Goal: Task Accomplishment & Management: Manage account settings

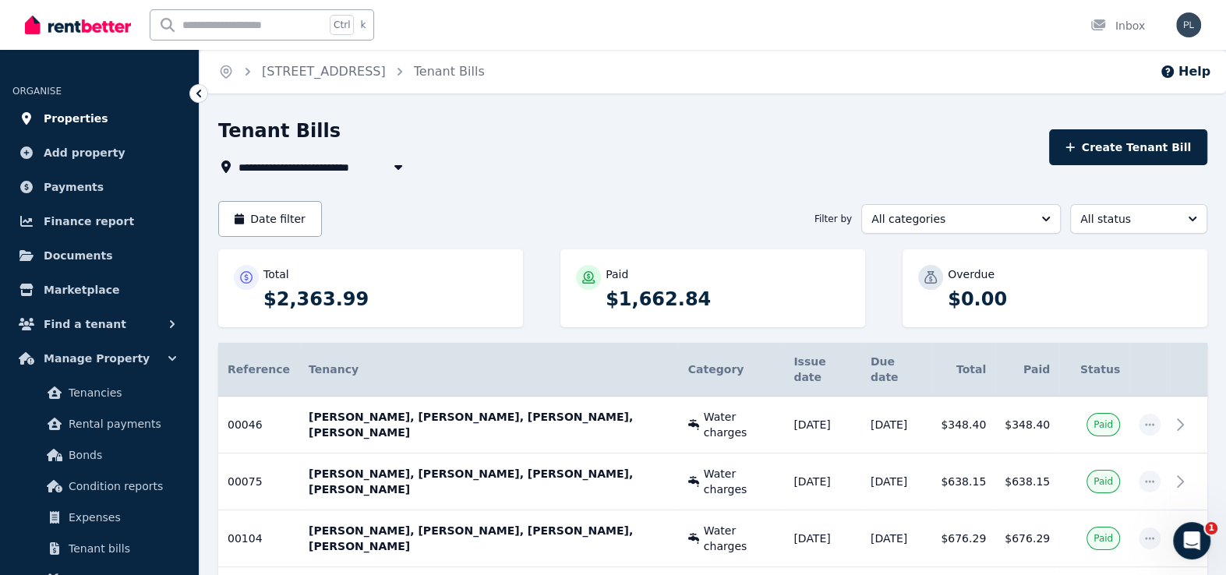
click at [48, 103] on link "Properties" at bounding box center [99, 118] width 174 height 31
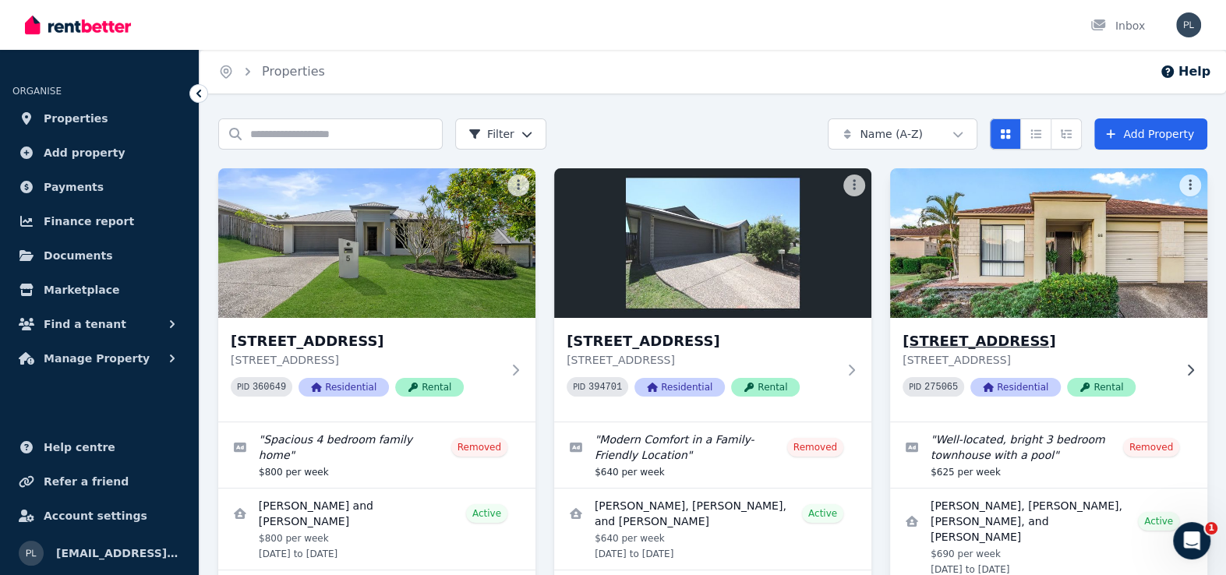
click at [1050, 251] on img at bounding box center [1048, 242] width 333 height 157
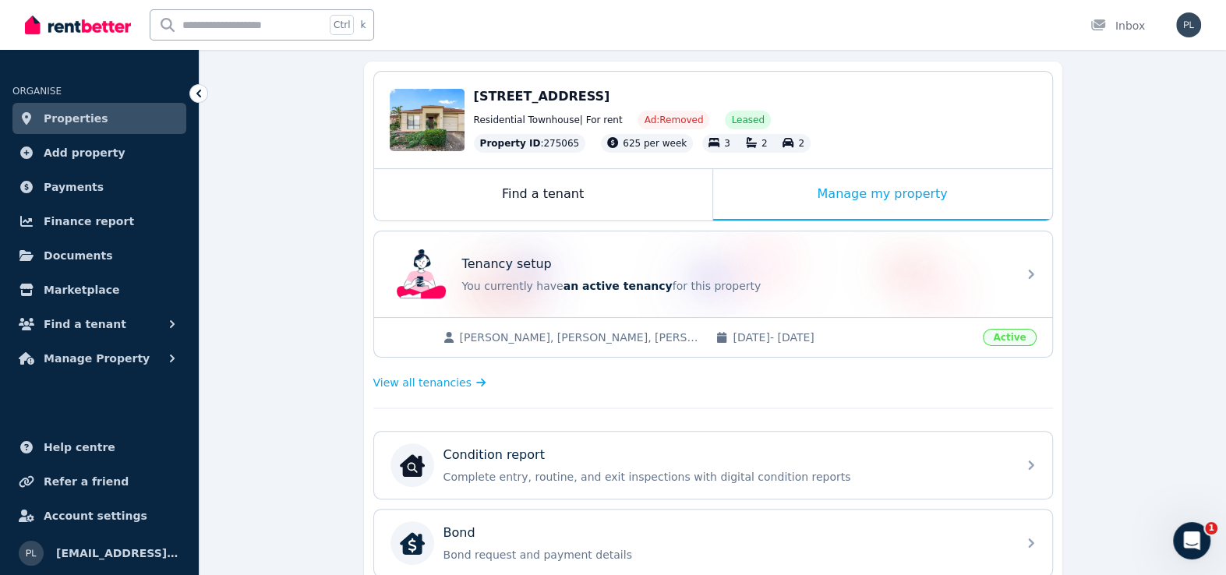
scroll to position [156, 0]
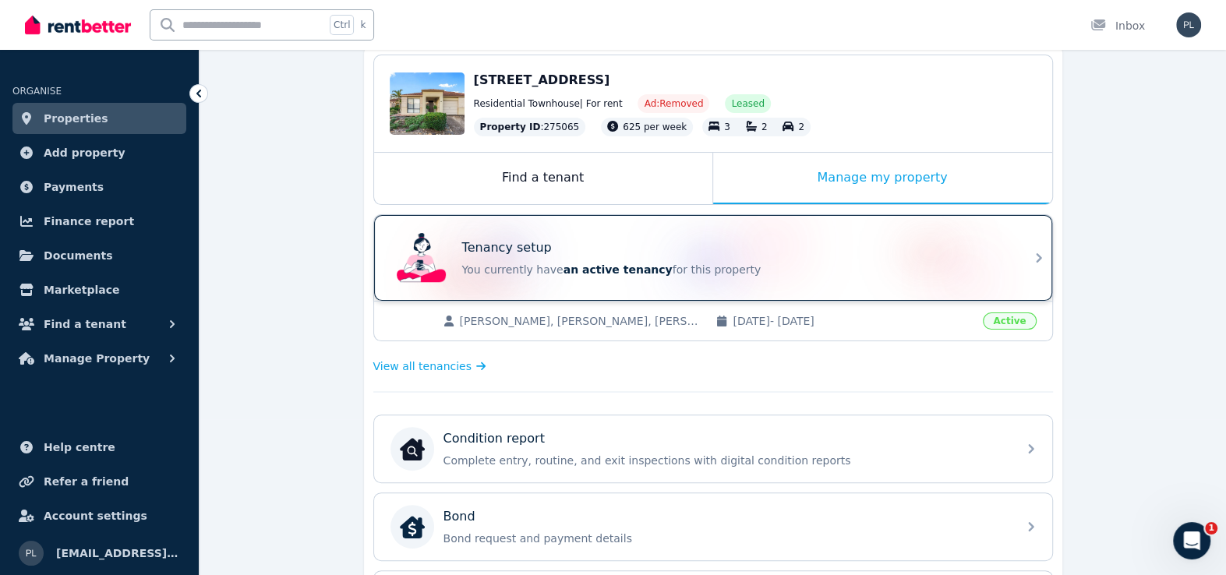
click at [676, 252] on div "Tenancy setup" at bounding box center [734, 247] width 545 height 19
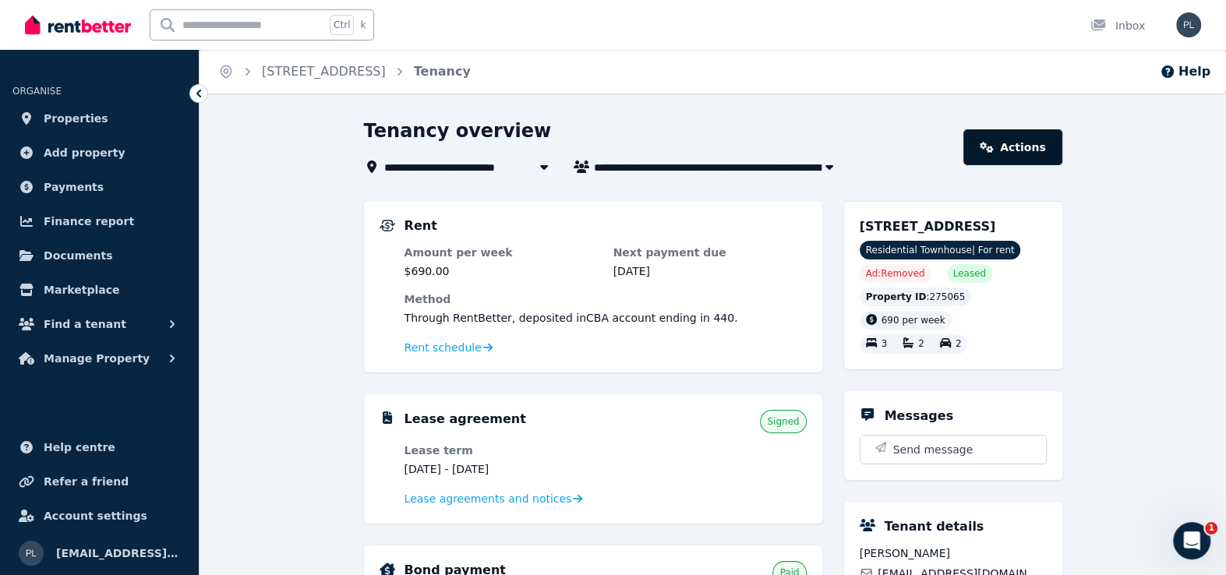
click at [1025, 139] on link "Actions" at bounding box center [1012, 147] width 98 height 36
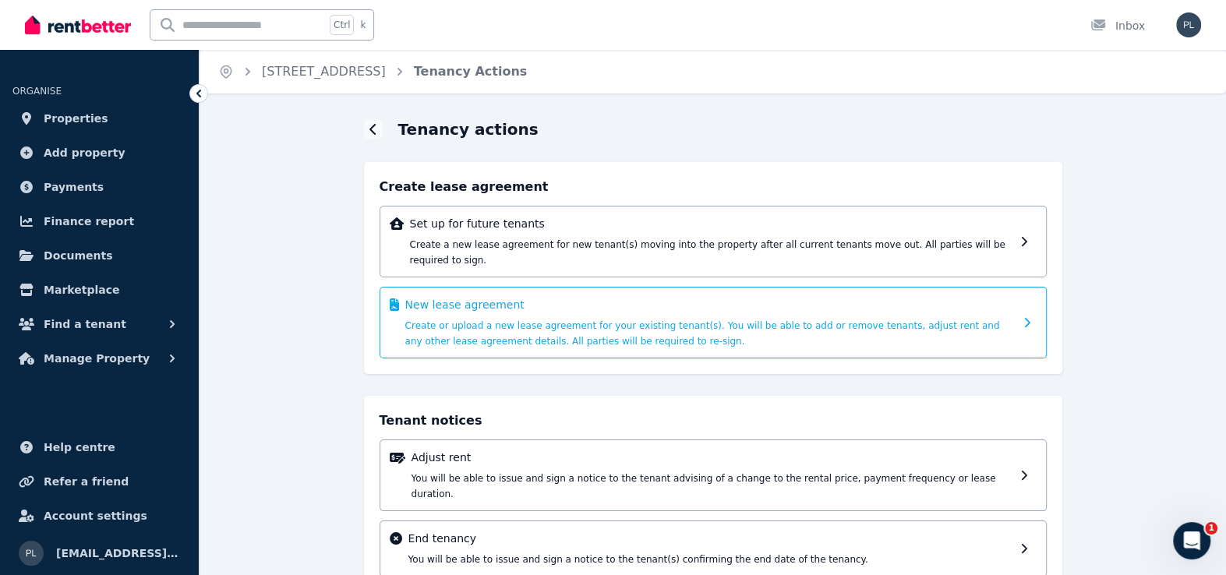
click at [670, 297] on div "New lease agreement Create or upload a new lease agreement for your existing te…" at bounding box center [709, 322] width 609 height 51
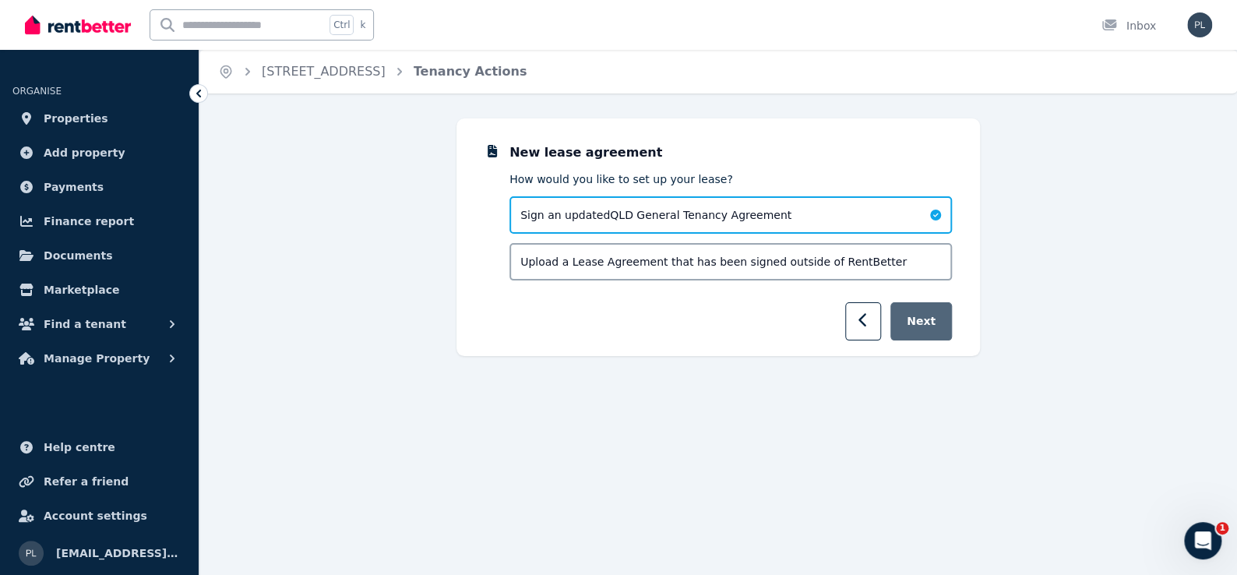
click at [940, 326] on button "Next" at bounding box center [922, 321] width 62 height 38
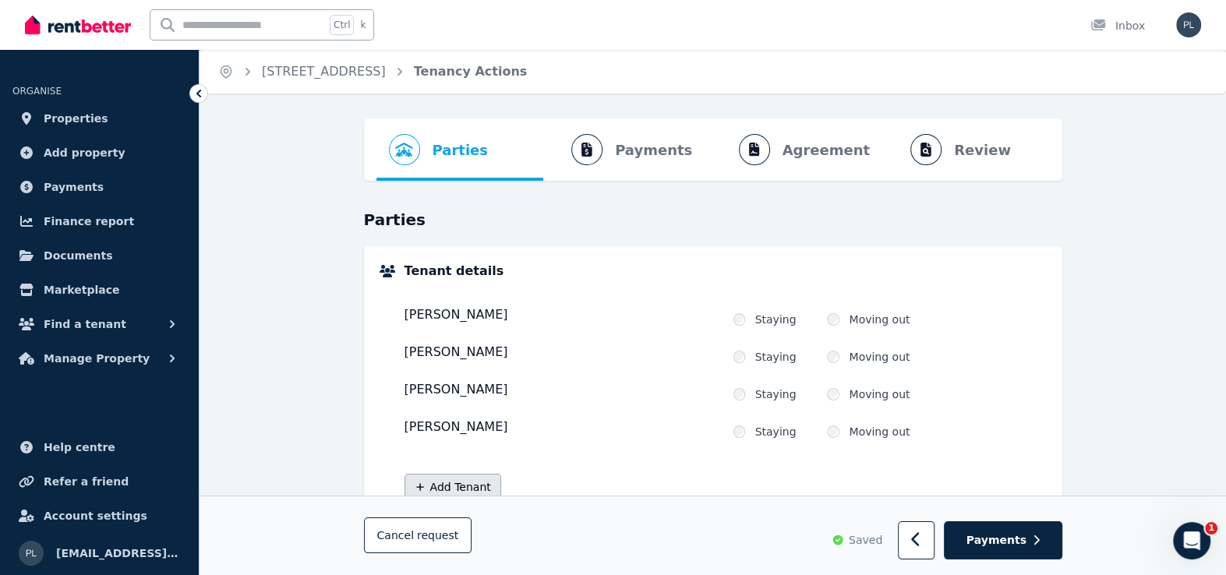
click at [459, 478] on button "Add Tenant" at bounding box center [452, 487] width 97 height 26
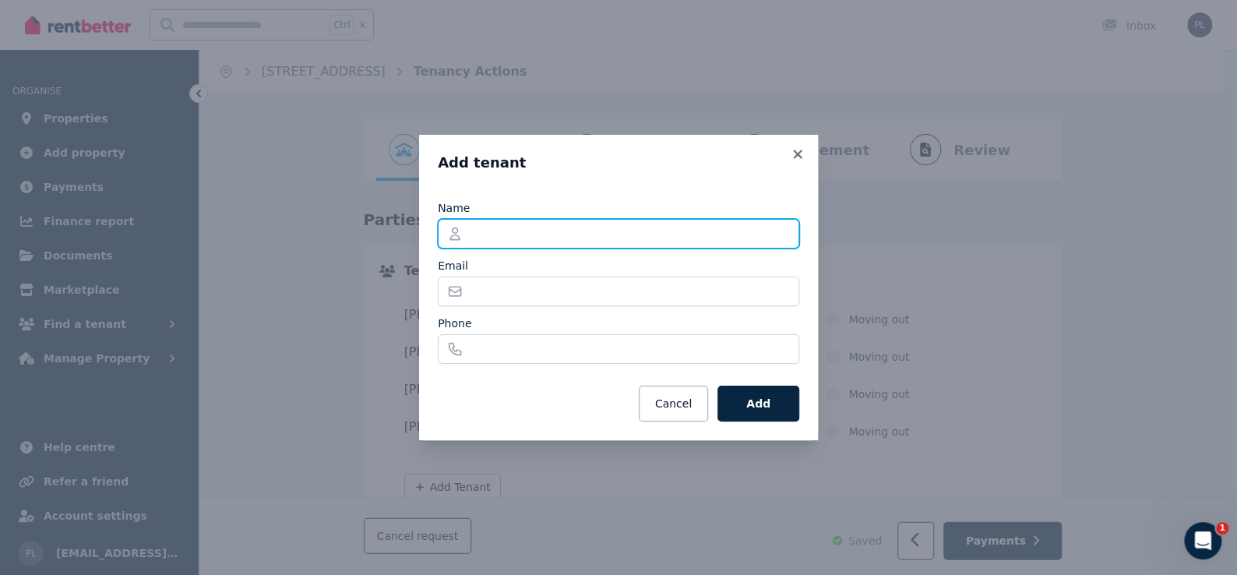
click at [535, 232] on input "Name" at bounding box center [619, 234] width 362 height 30
type input "**********"
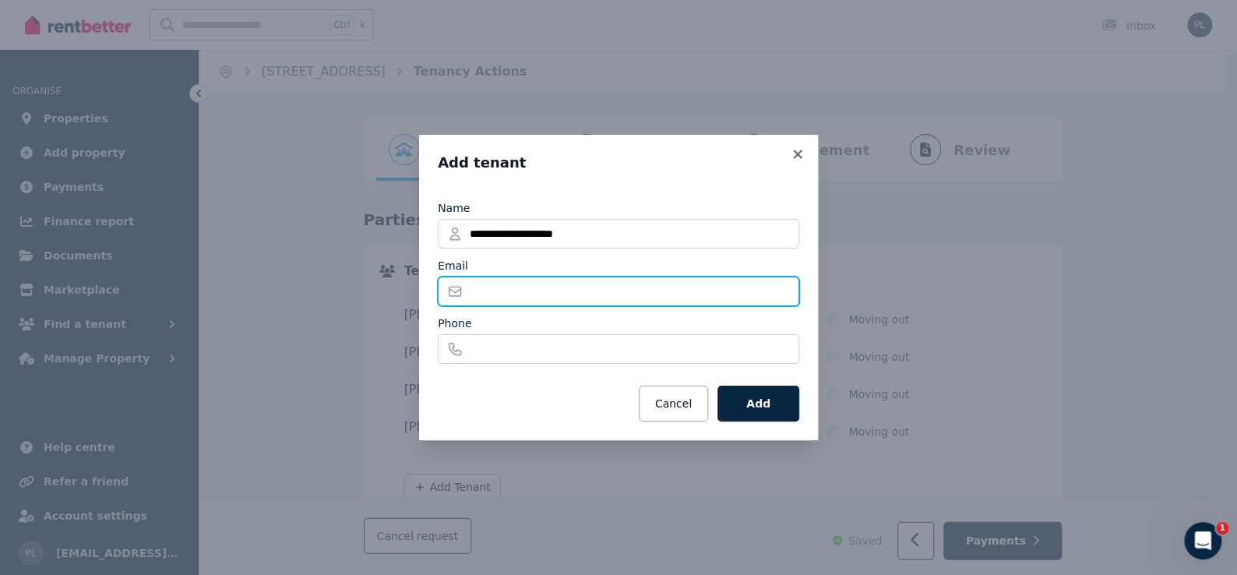
click at [582, 289] on input "Email" at bounding box center [619, 292] width 362 height 30
click at [689, 289] on input "Email" at bounding box center [619, 292] width 362 height 30
paste input "**********"
type input "**********"
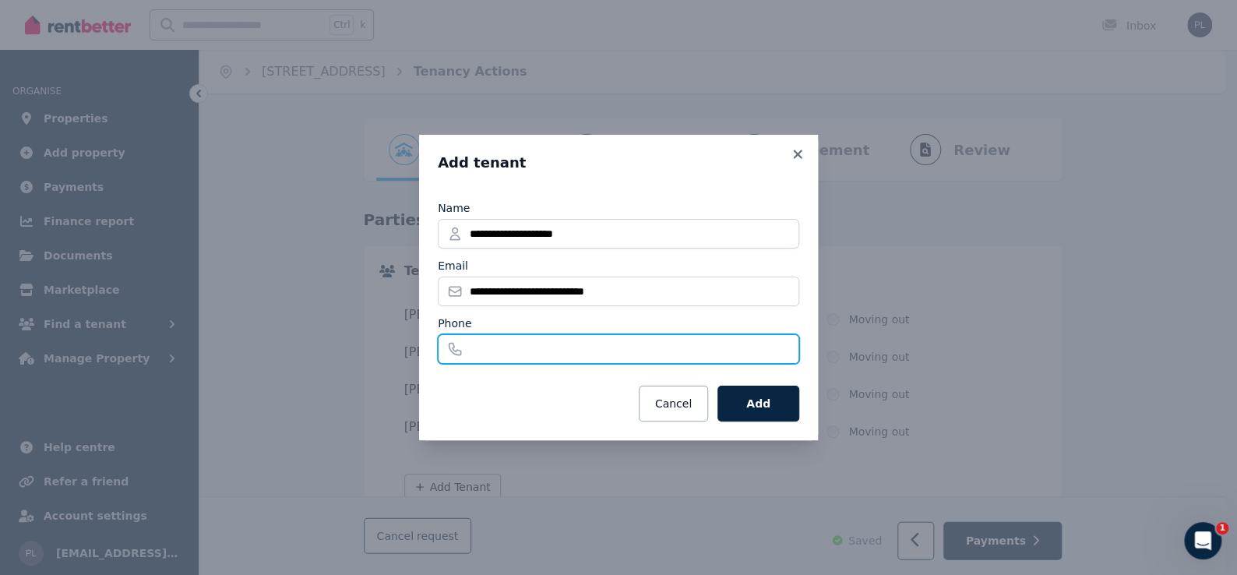
click at [567, 355] on input "Phone" at bounding box center [619, 349] width 362 height 30
type input "**********"
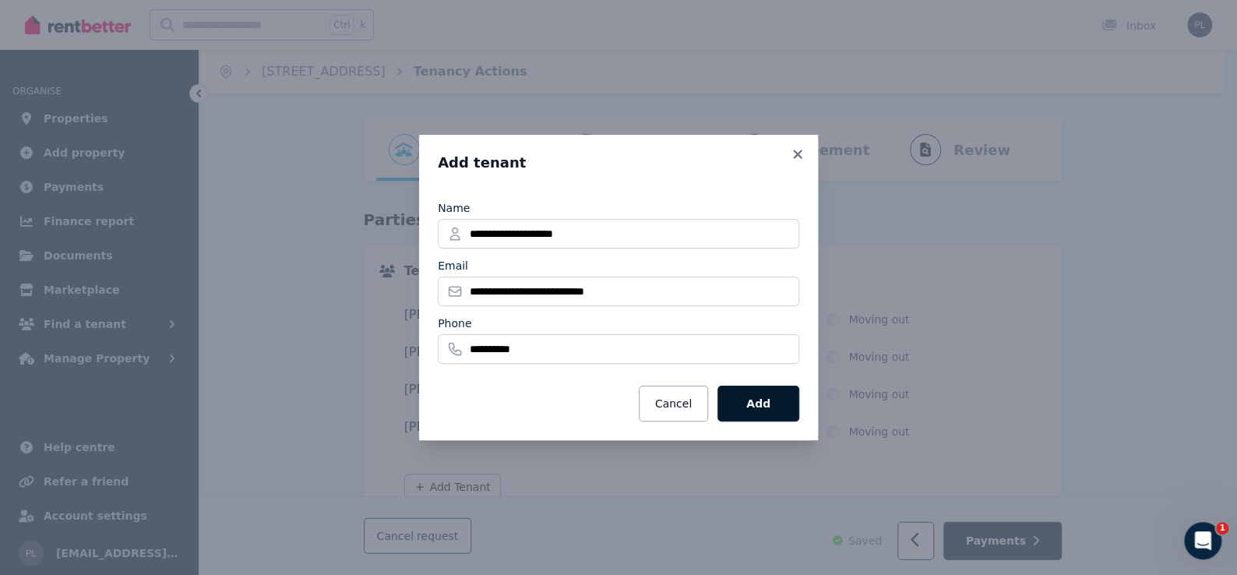
click at [778, 399] on button "Add" at bounding box center [759, 404] width 82 height 36
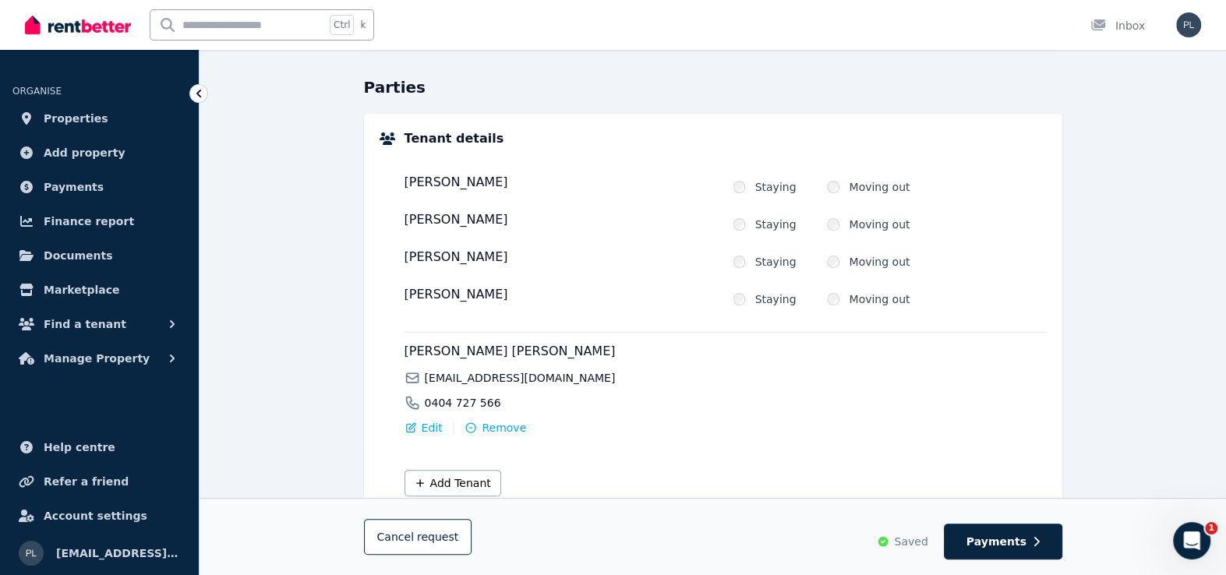
scroll to position [156, 0]
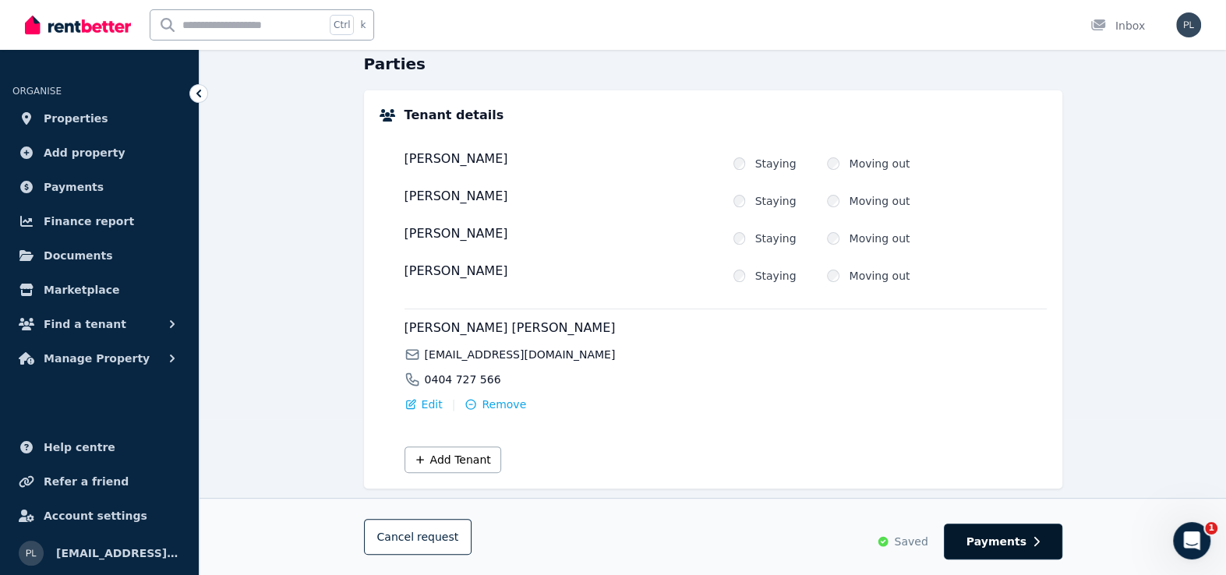
click at [1034, 537] on icon "button" at bounding box center [1035, 541] width 5 height 9
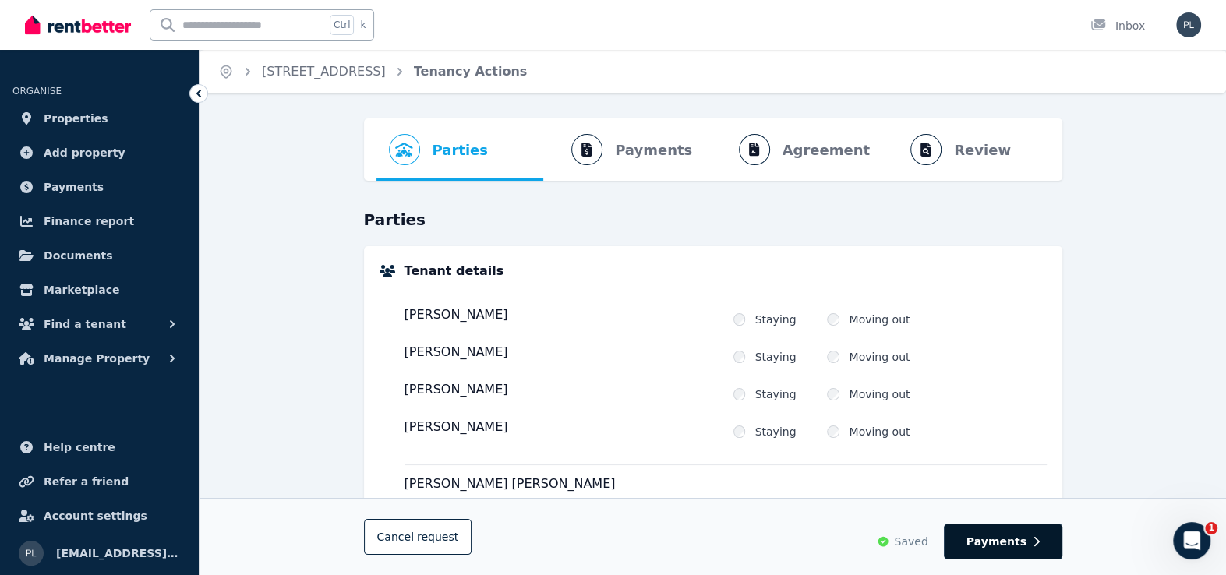
select select "**********"
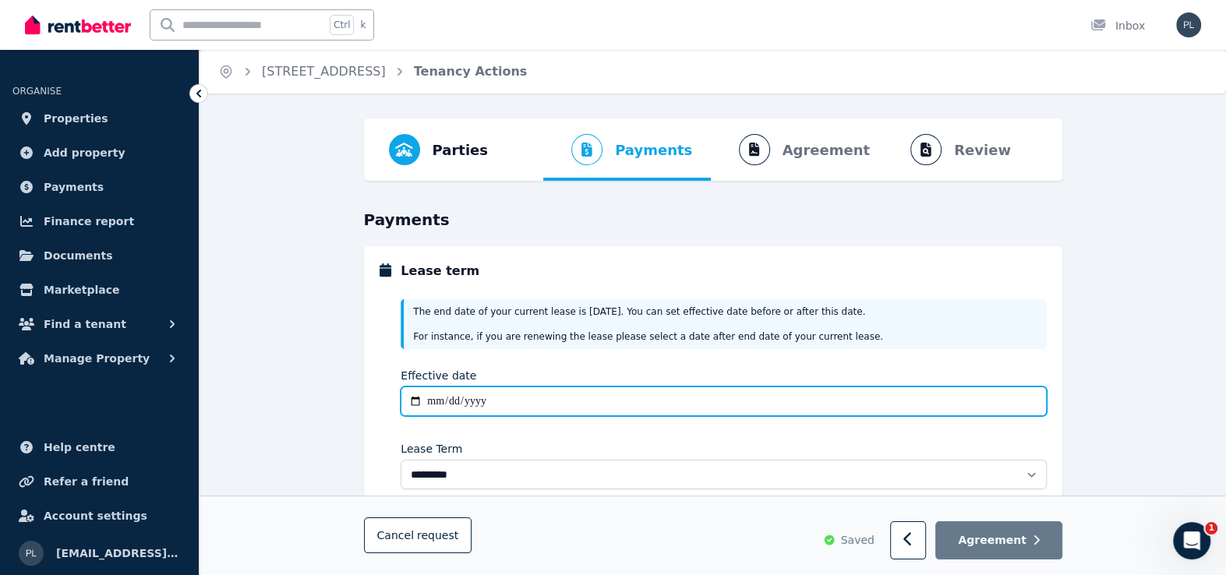
click at [440, 397] on input "Effective date" at bounding box center [723, 401] width 645 height 30
type input "**********"
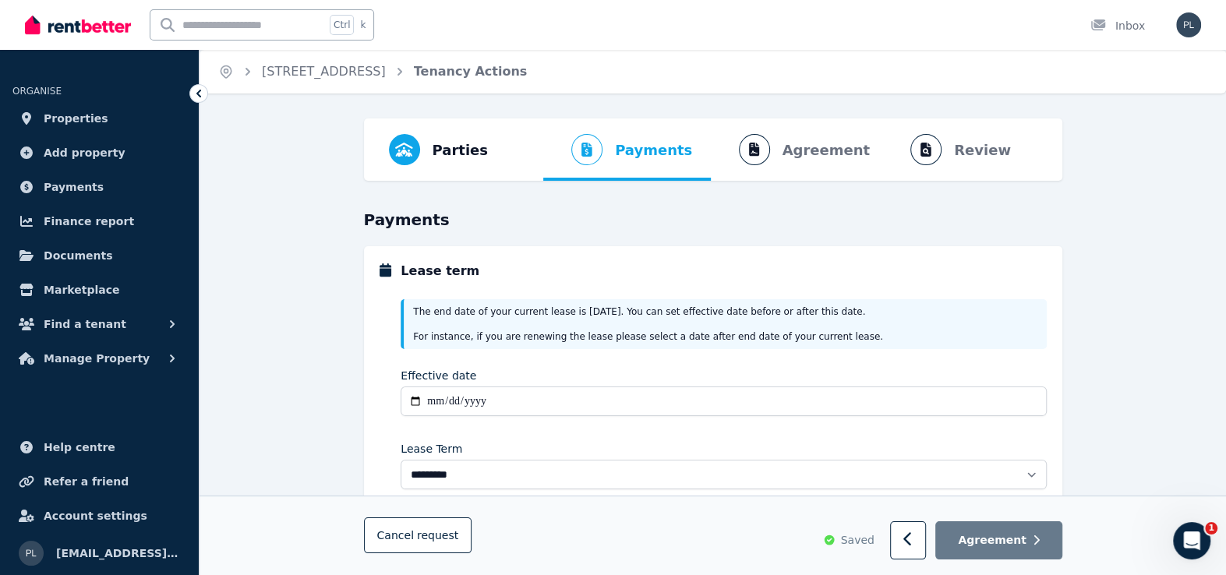
click at [1096, 407] on div "**********" at bounding box center [712, 576] width 1026 height 916
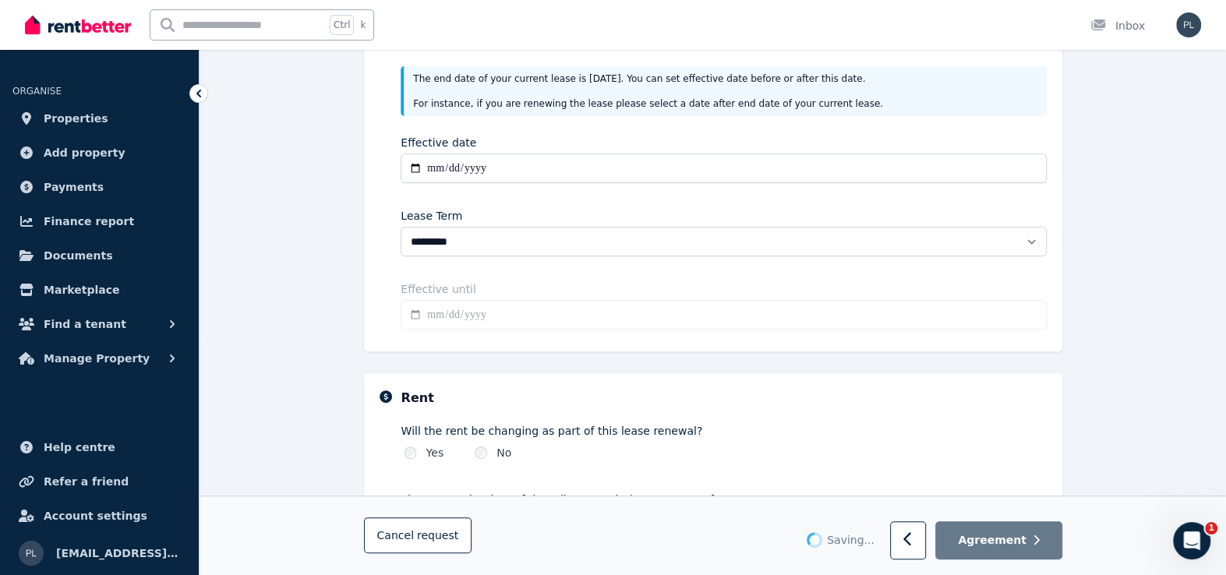
scroll to position [234, 0]
type input "**********"
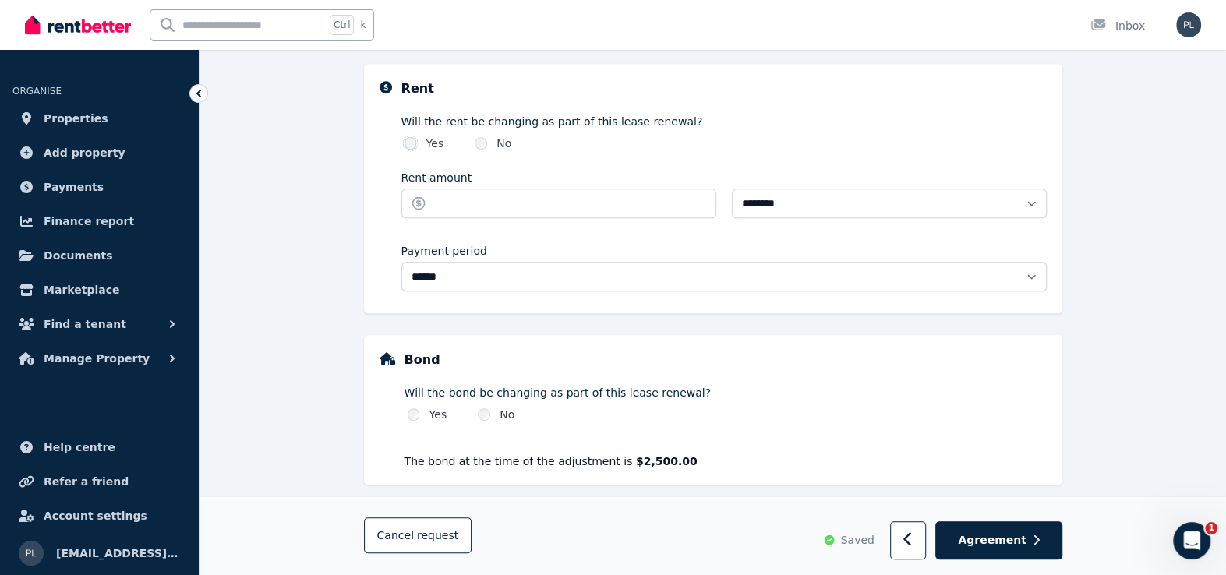
scroll to position [556, 0]
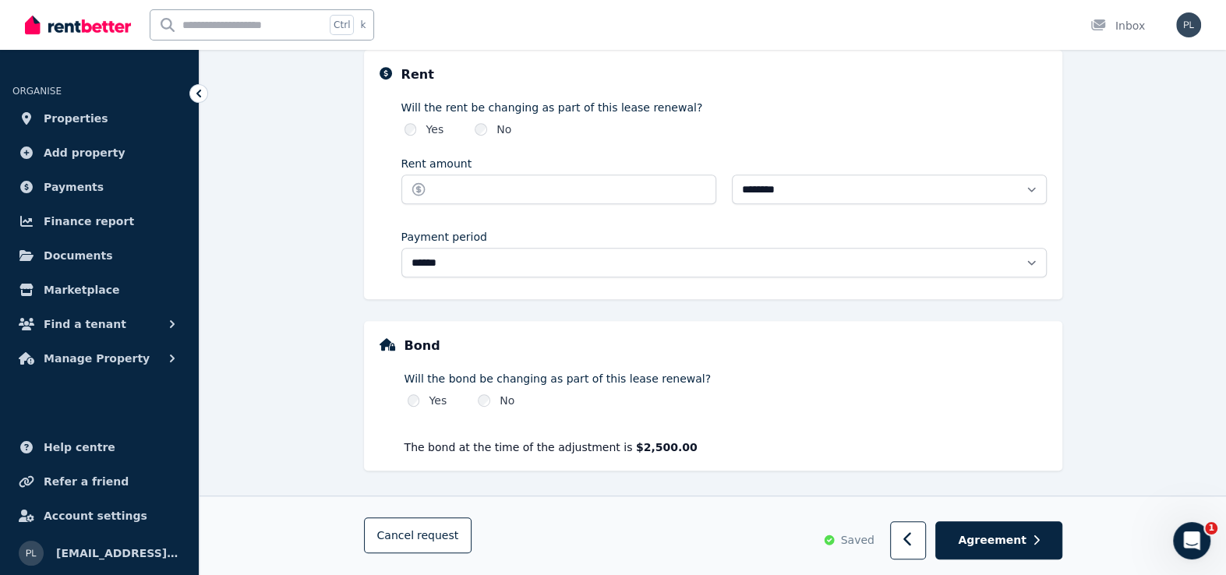
click at [498, 122] on label "No" at bounding box center [503, 130] width 15 height 16
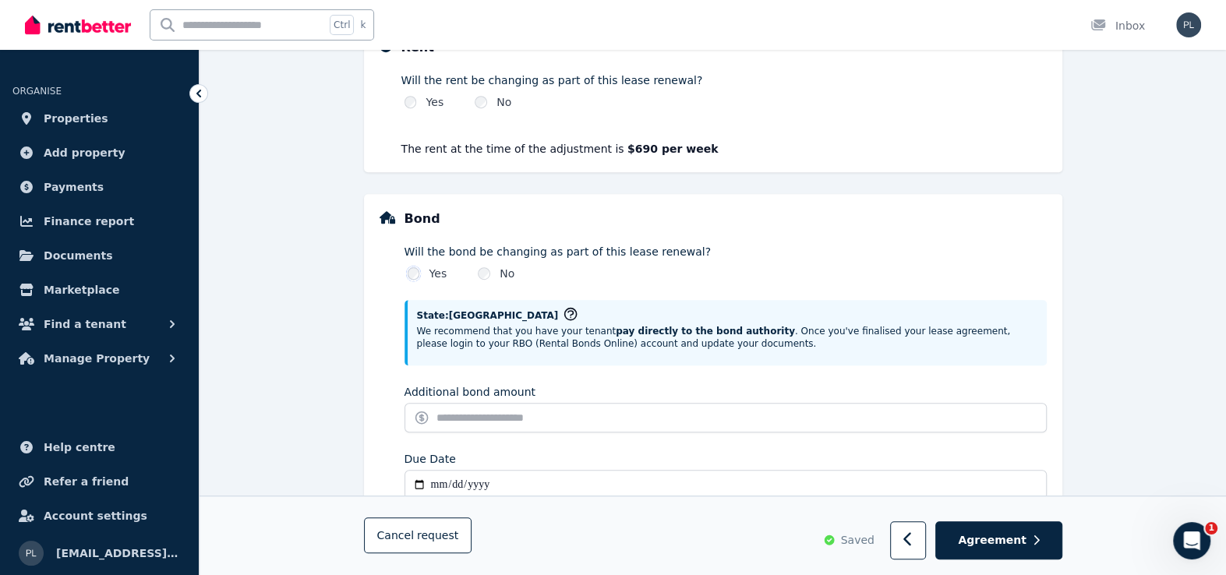
scroll to position [612, 0]
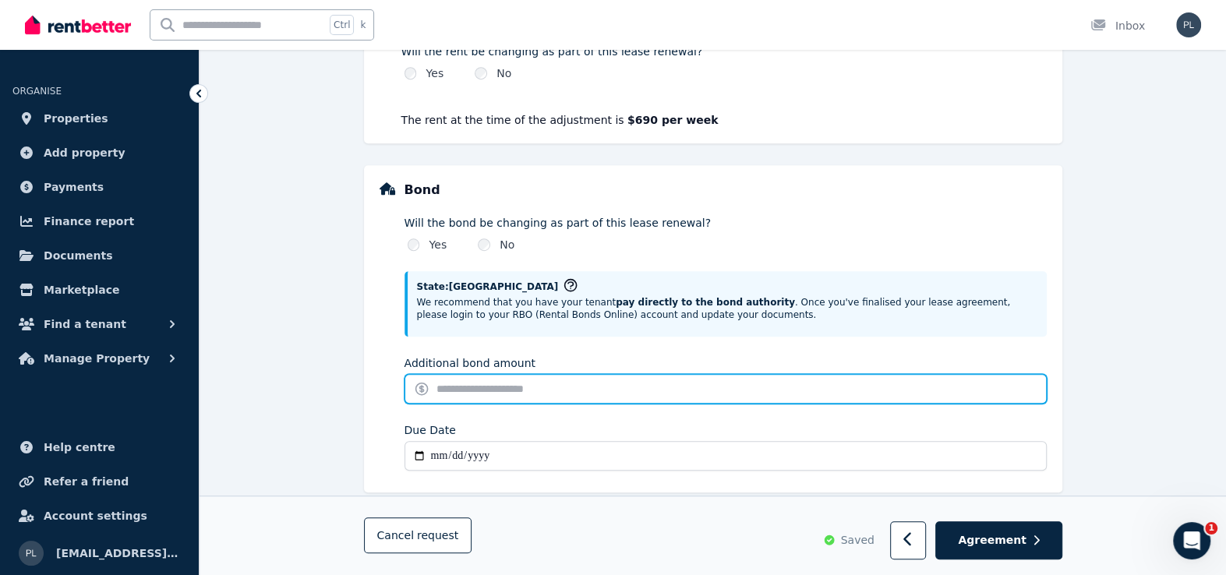
click at [527, 381] on input "Additional bond amount" at bounding box center [725, 389] width 642 height 30
type input "***"
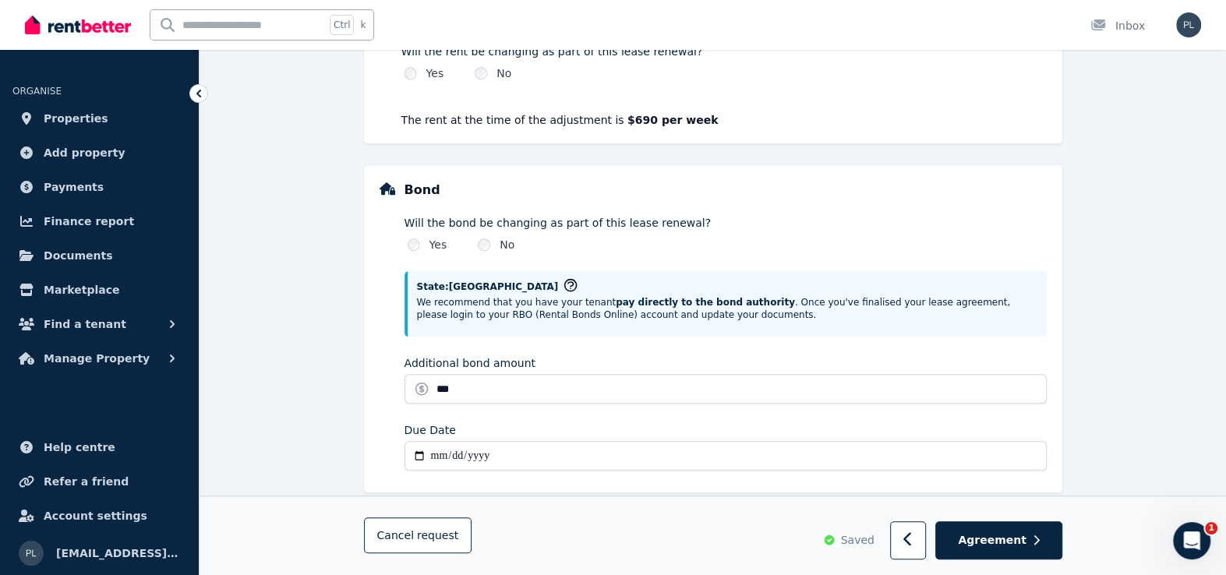
click at [439, 453] on input "Due Date" at bounding box center [725, 456] width 642 height 30
type input "**********"
click at [1154, 376] on div "**********" at bounding box center [712, 118] width 1026 height 1225
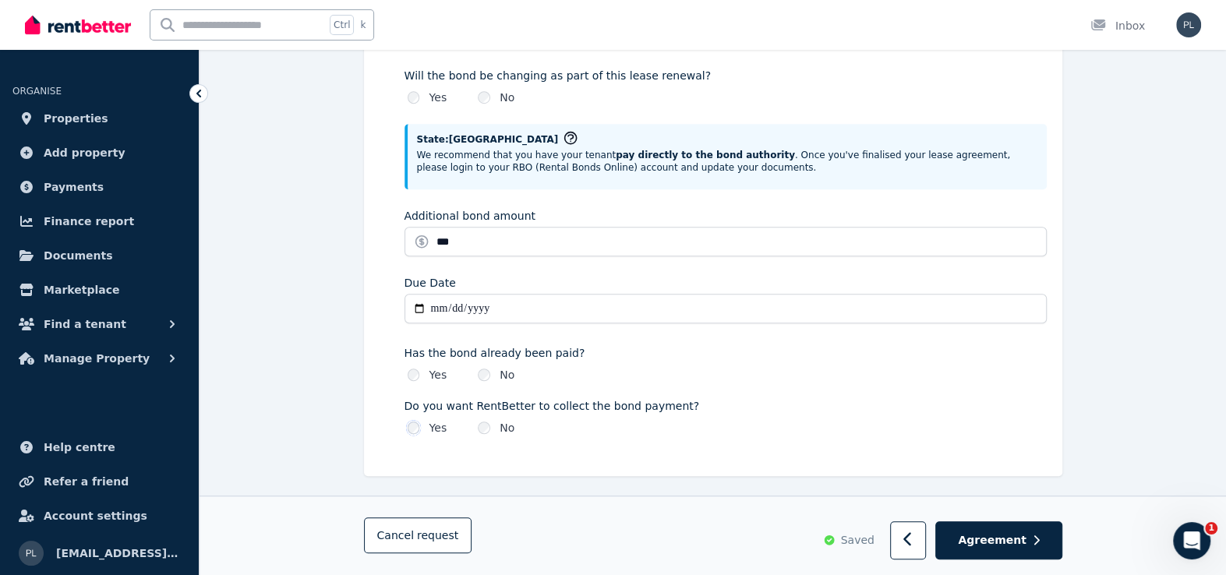
scroll to position [764, 0]
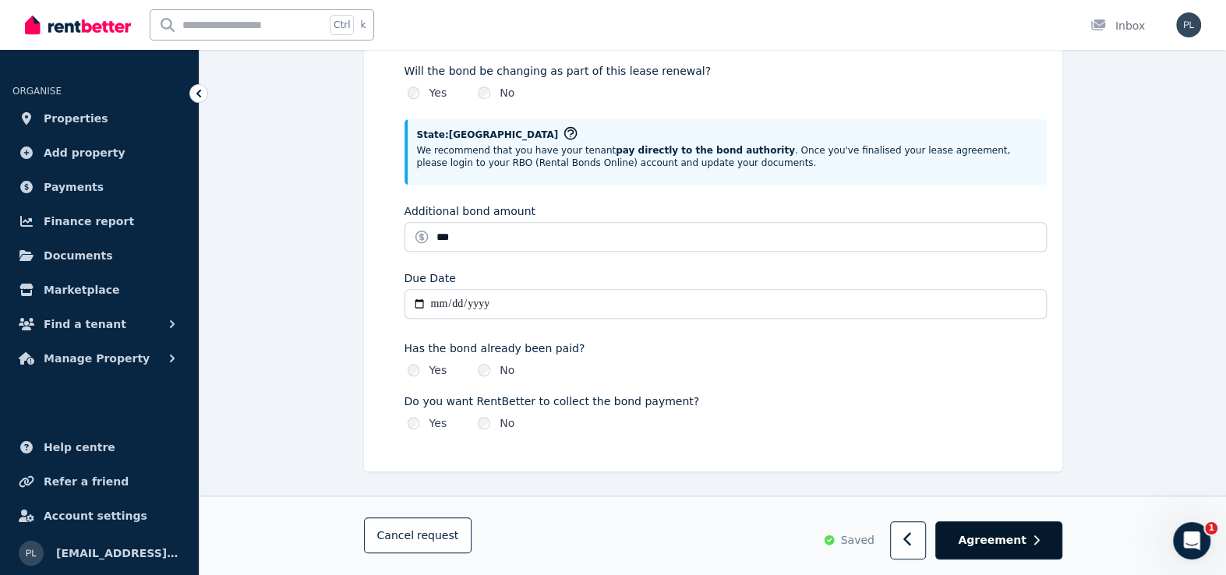
click at [1031, 536] on button "Agreement" at bounding box center [998, 541] width 126 height 38
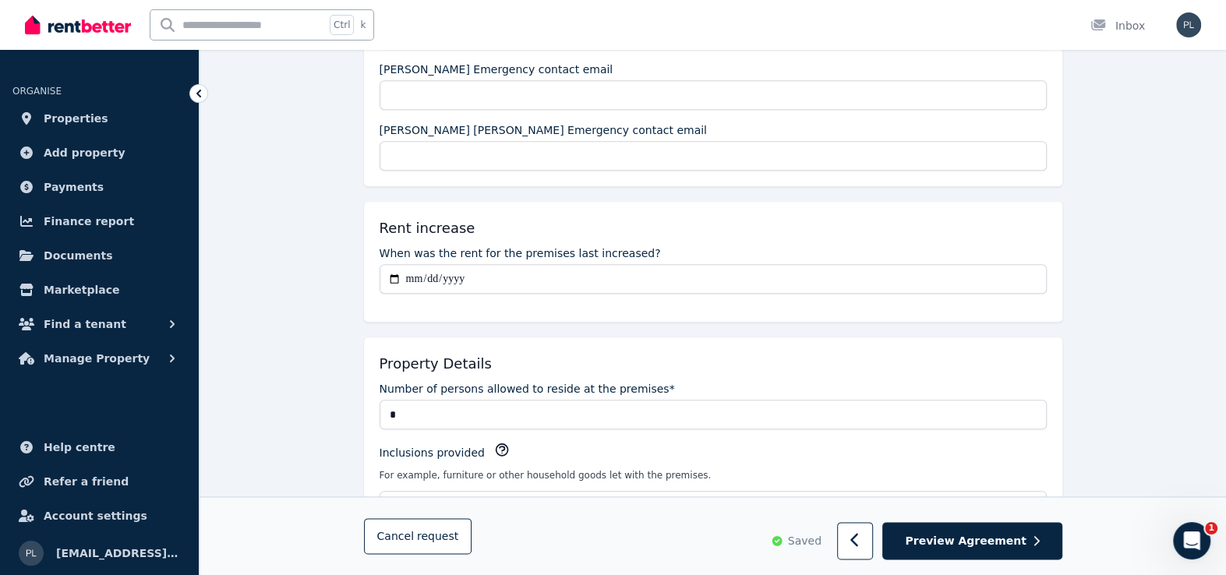
scroll to position [1247, 0]
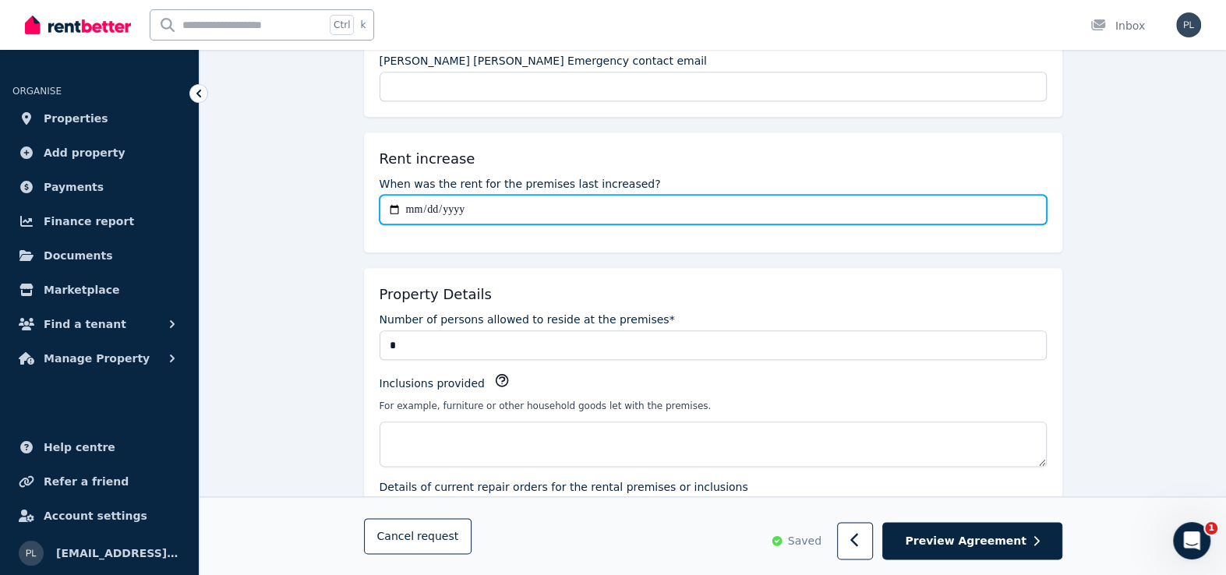
click at [411, 208] on input "When was the rent for the premises last increased?" at bounding box center [712, 210] width 667 height 30
type input "**********"
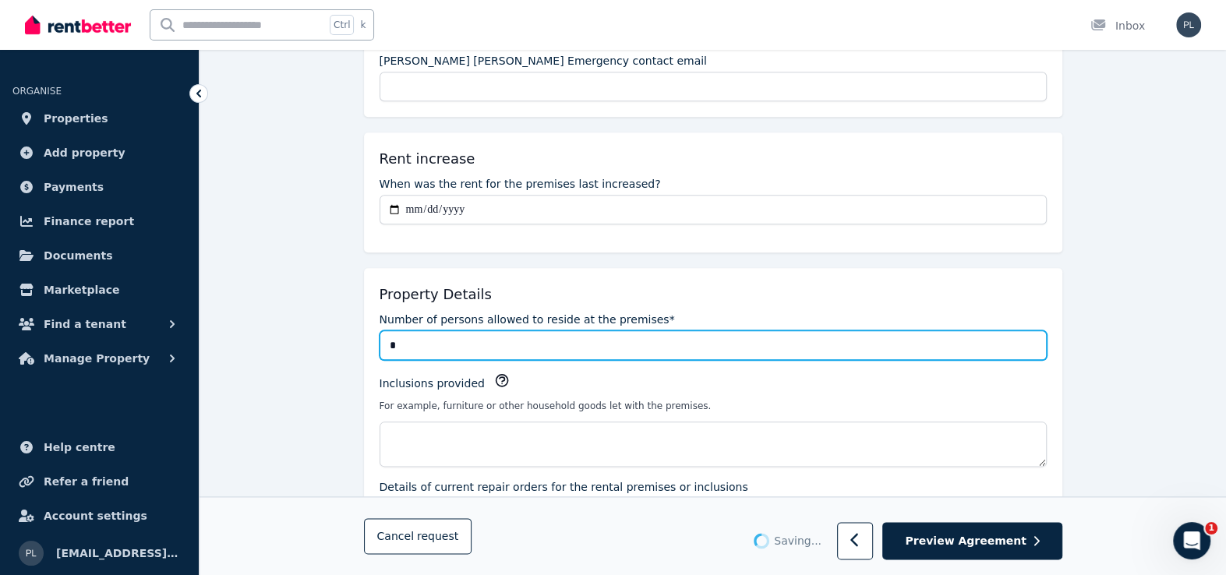
click at [443, 330] on input "*" at bounding box center [712, 345] width 667 height 30
type input "*"
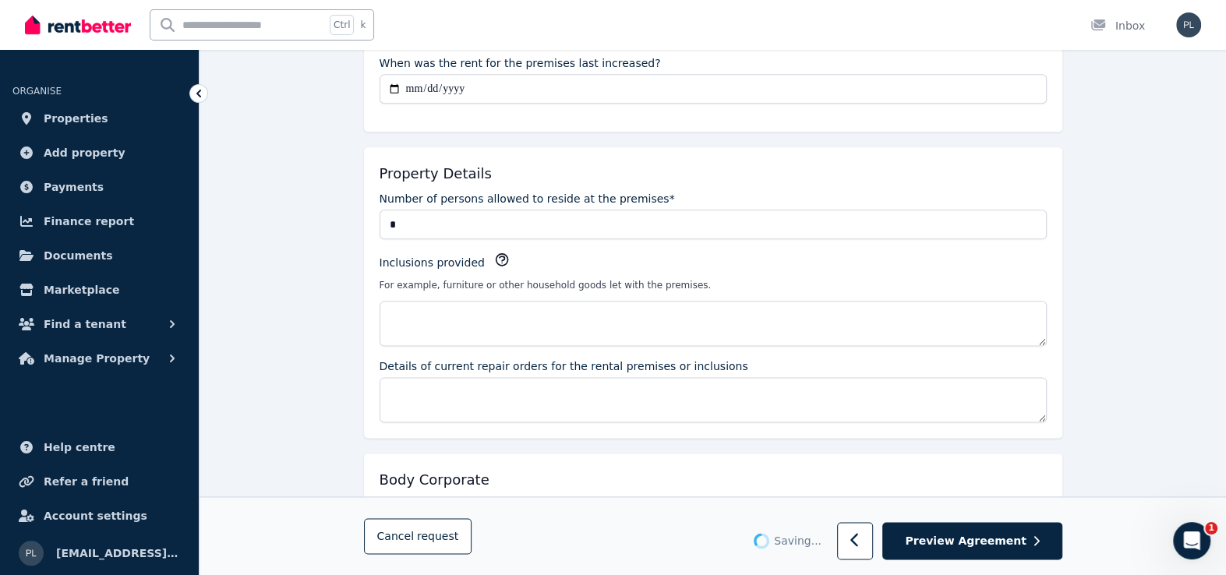
scroll to position [1325, 0]
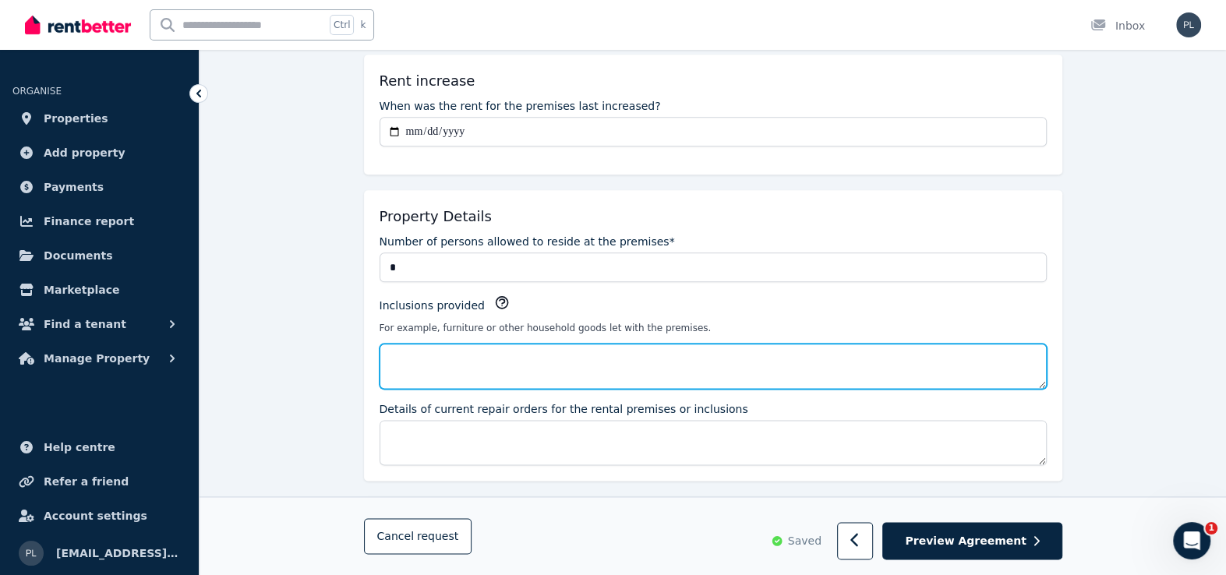
click at [447, 362] on textarea "Inclusions provided" at bounding box center [712, 366] width 667 height 45
type textarea "**********"
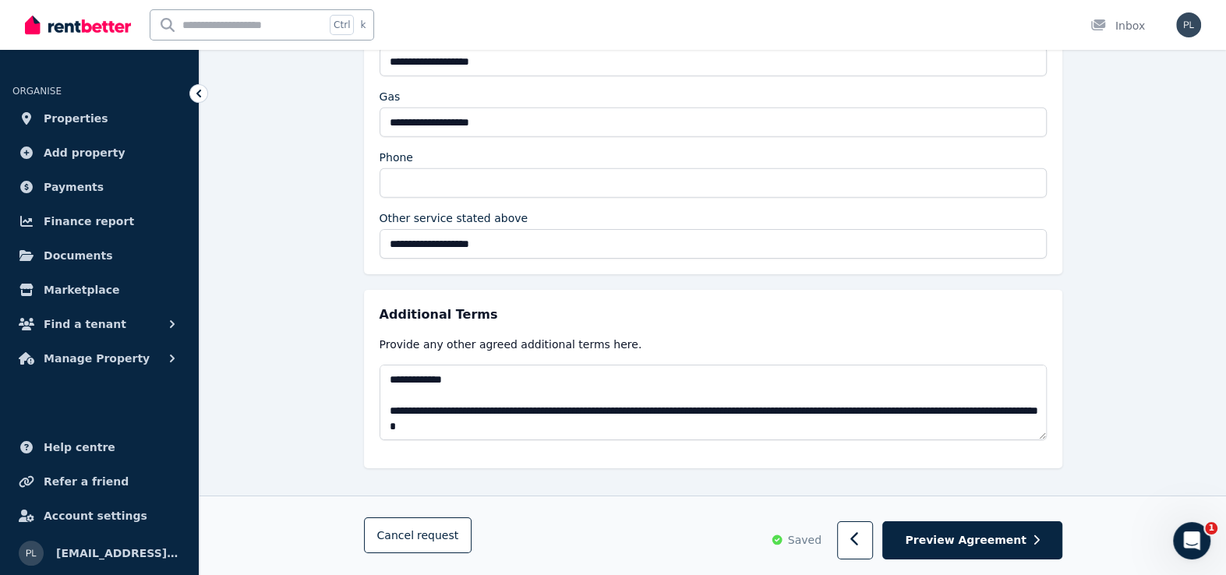
scroll to position [3707, 0]
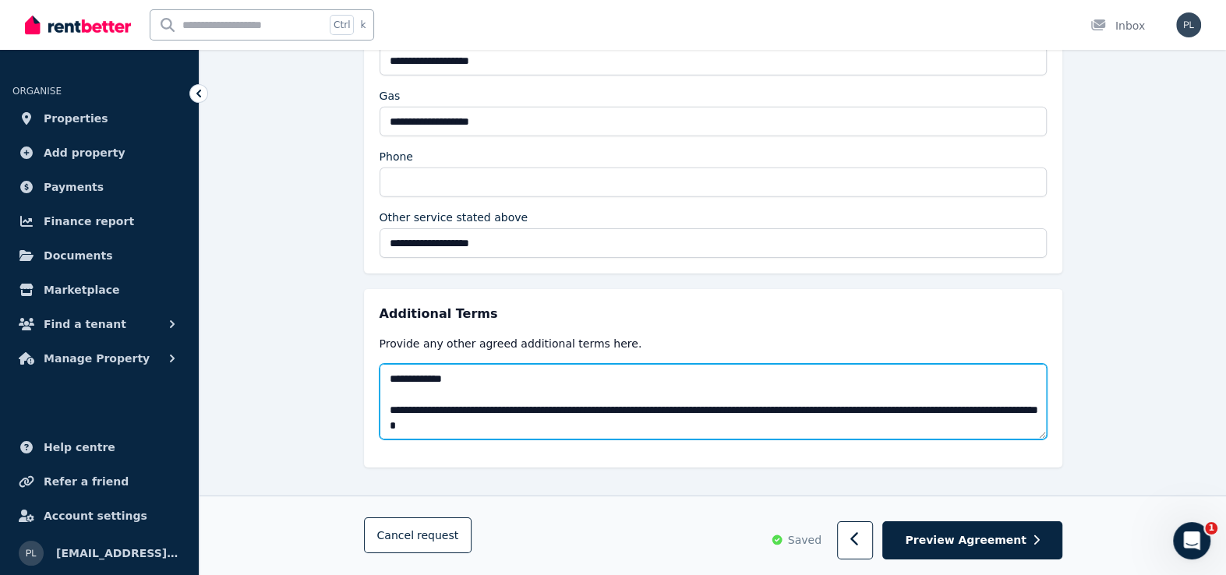
click at [590, 393] on textarea at bounding box center [712, 402] width 667 height 76
click at [588, 394] on textarea at bounding box center [712, 402] width 667 height 76
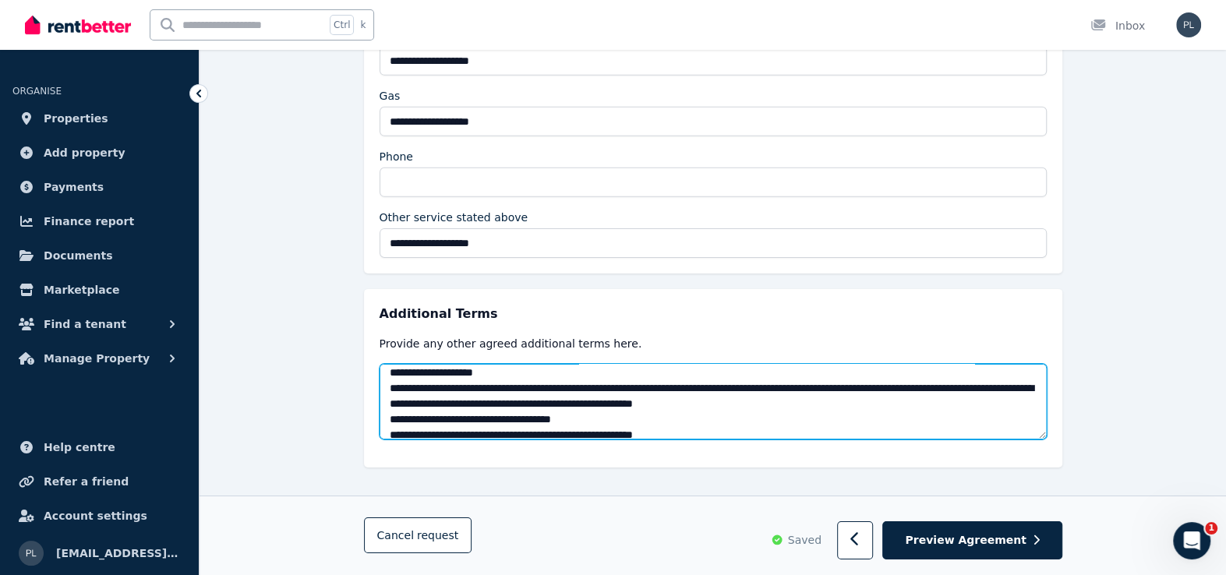
scroll to position [1013, 0]
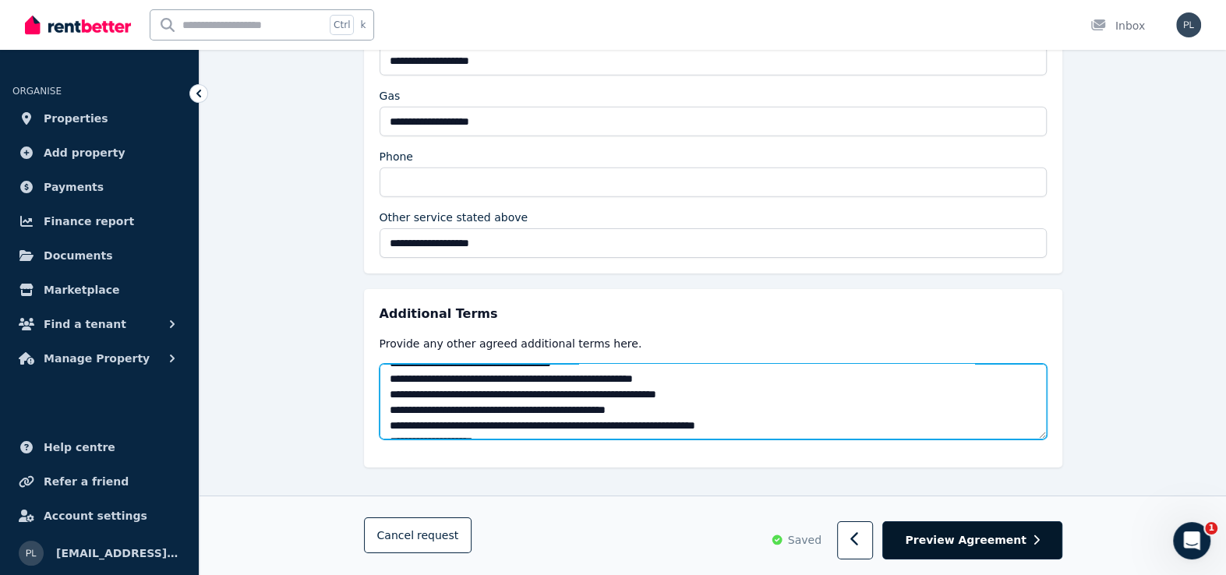
type textarea "**********"
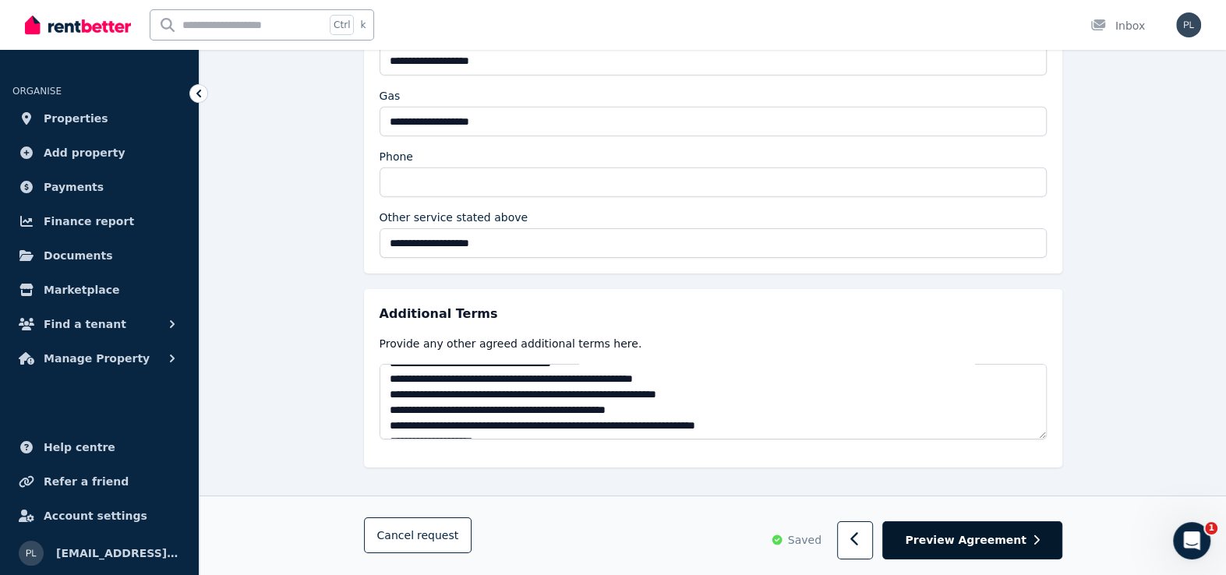
click at [983, 541] on span "Preview Agreement" at bounding box center [965, 541] width 121 height 16
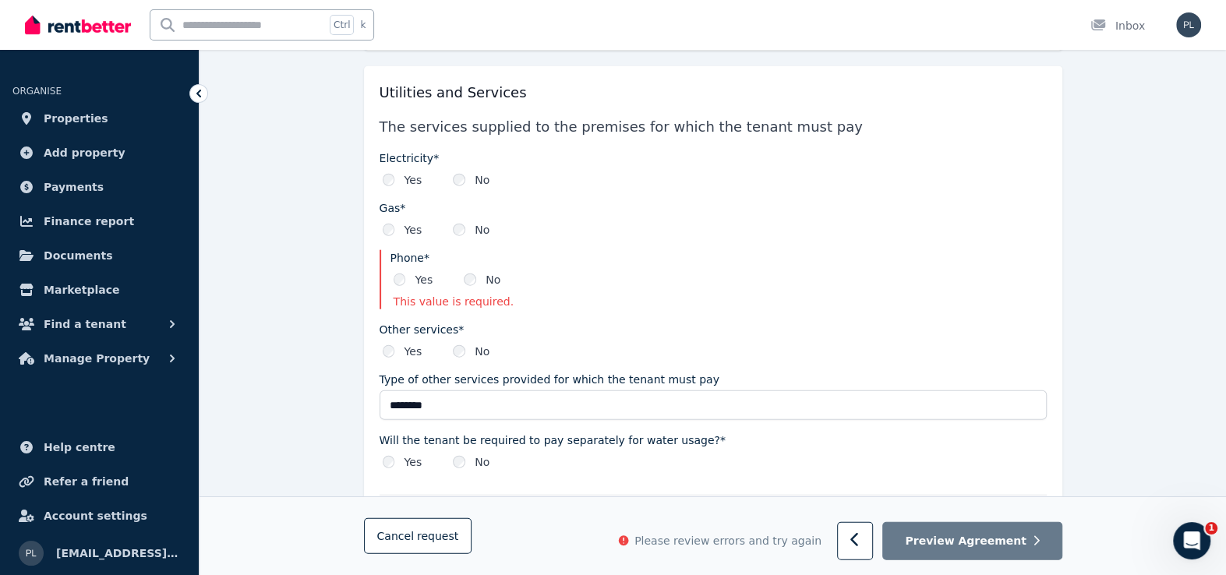
scroll to position [2794, 0]
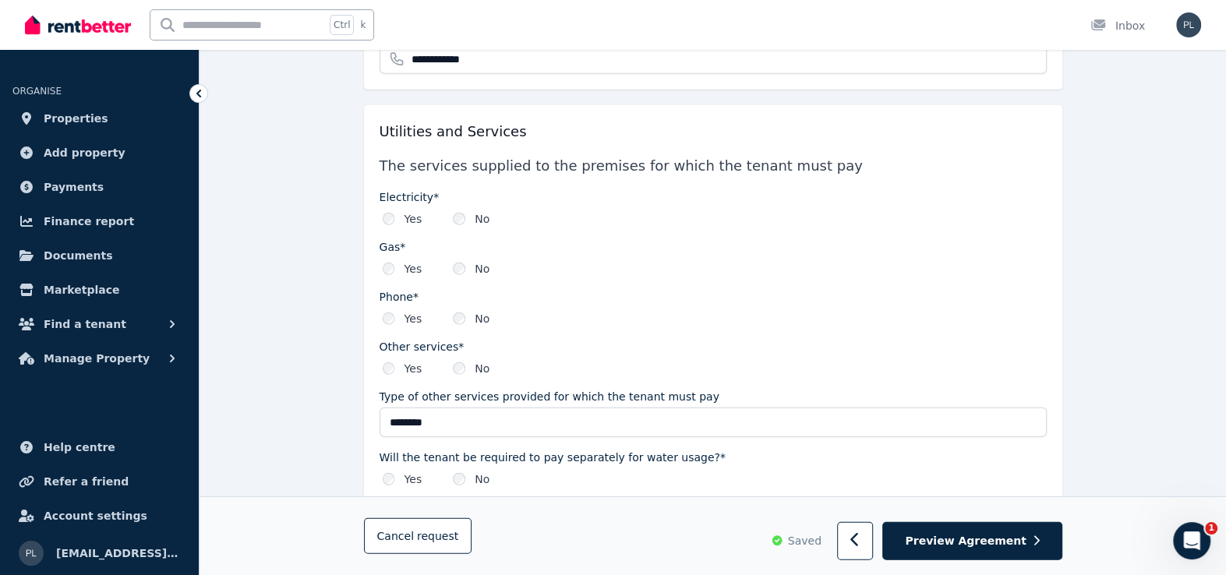
click at [453, 311] on div "No" at bounding box center [471, 319] width 37 height 16
click at [467, 311] on div "No" at bounding box center [471, 319] width 37 height 16
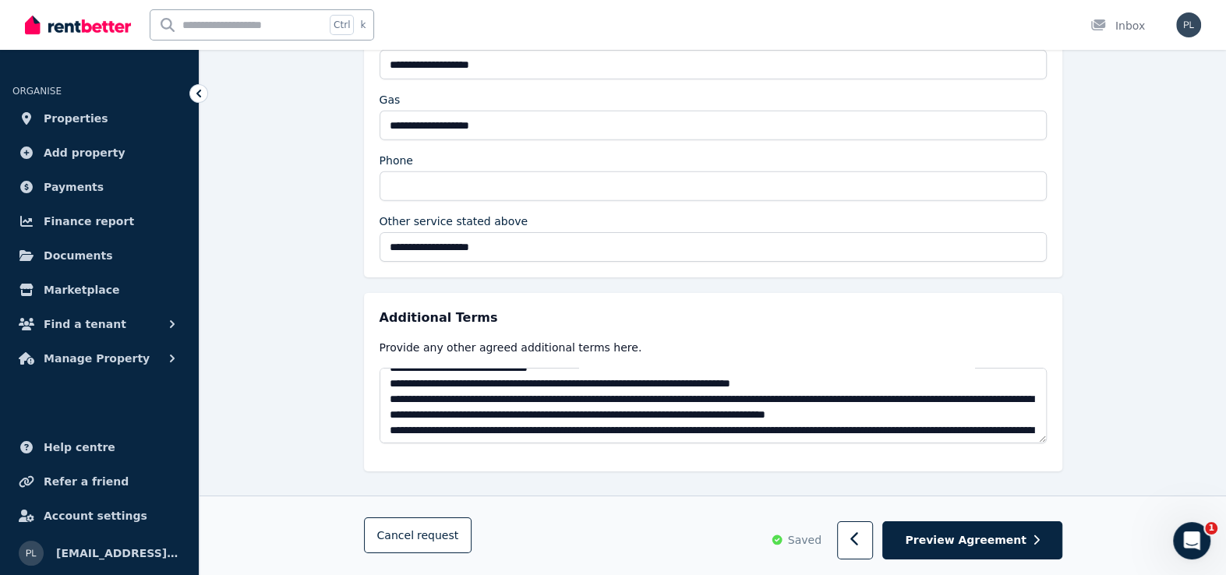
scroll to position [3707, 0]
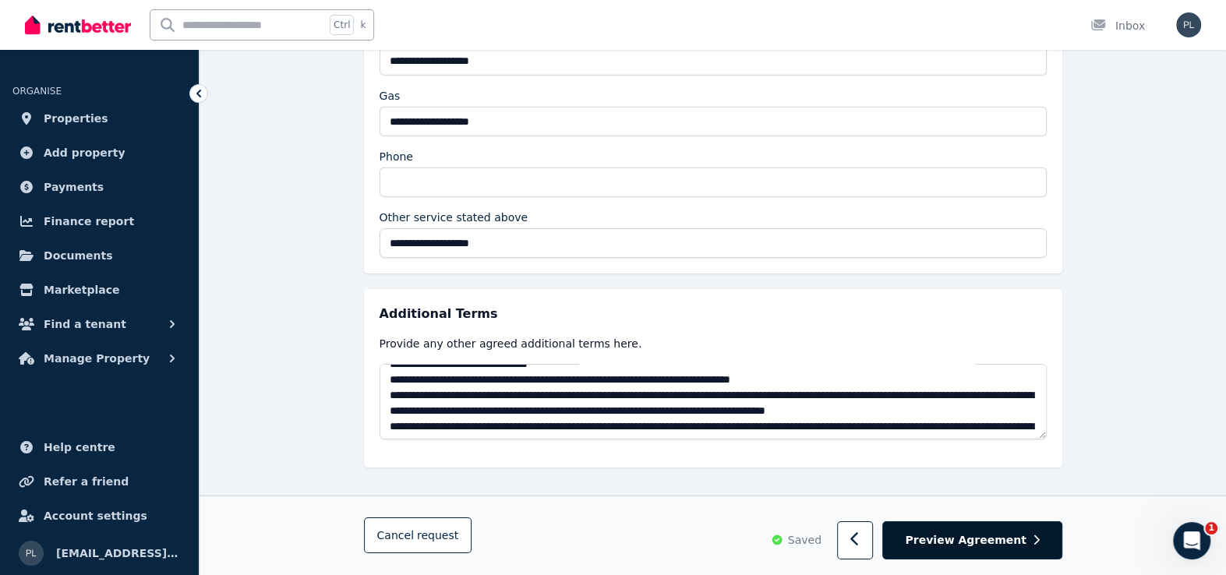
click at [964, 540] on span "Preview Agreement" at bounding box center [965, 541] width 121 height 16
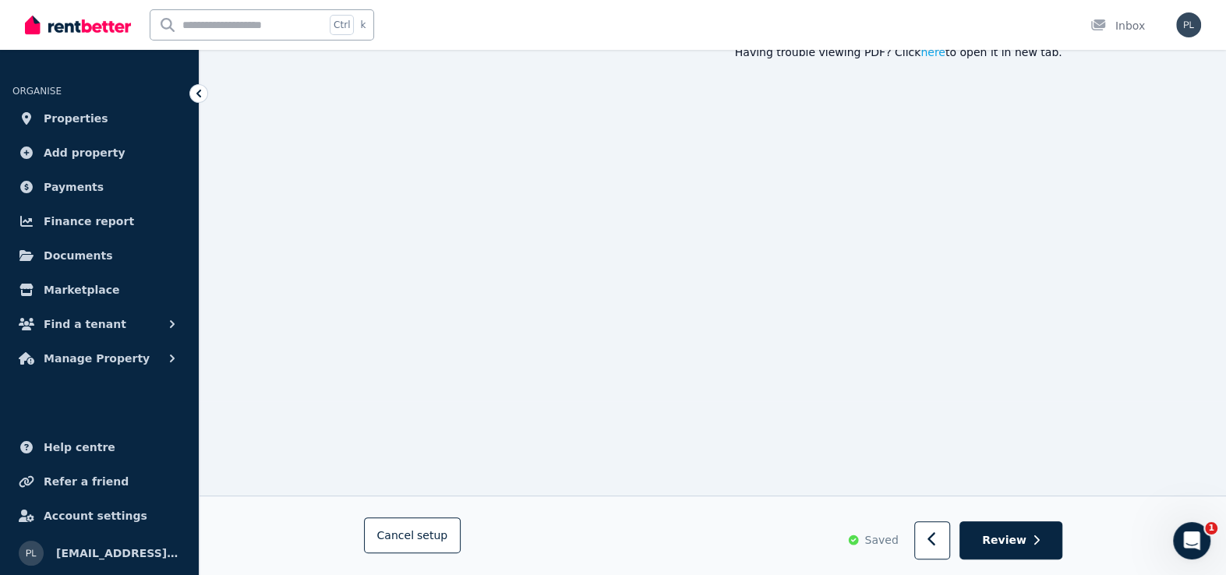
scroll to position [234, 0]
click at [937, 540] on icon "button" at bounding box center [932, 540] width 10 height 16
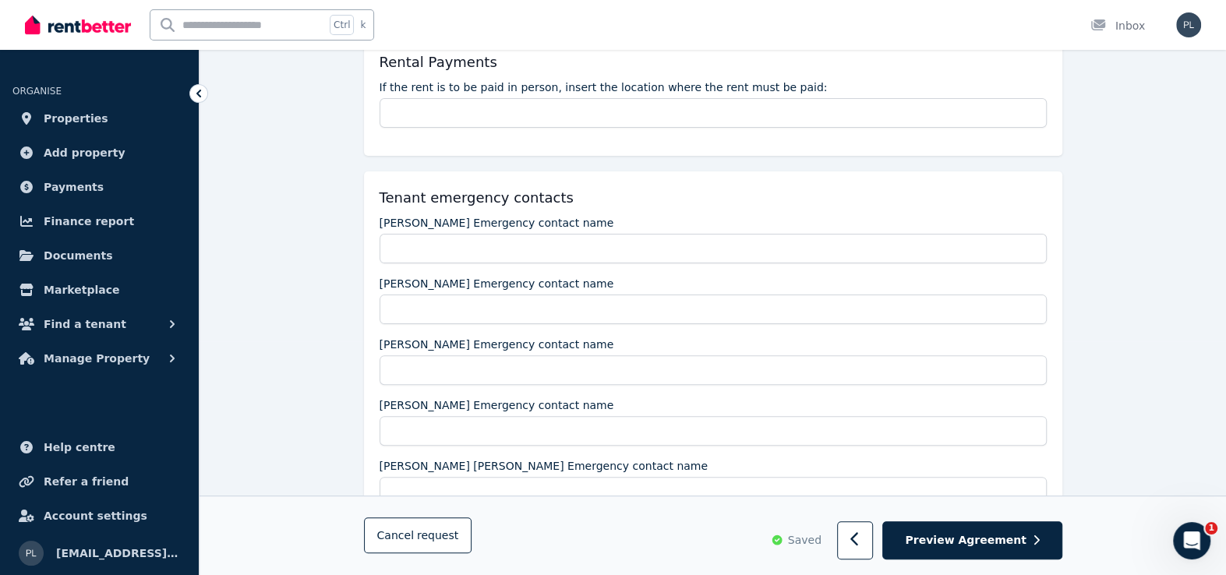
scroll to position [0, 0]
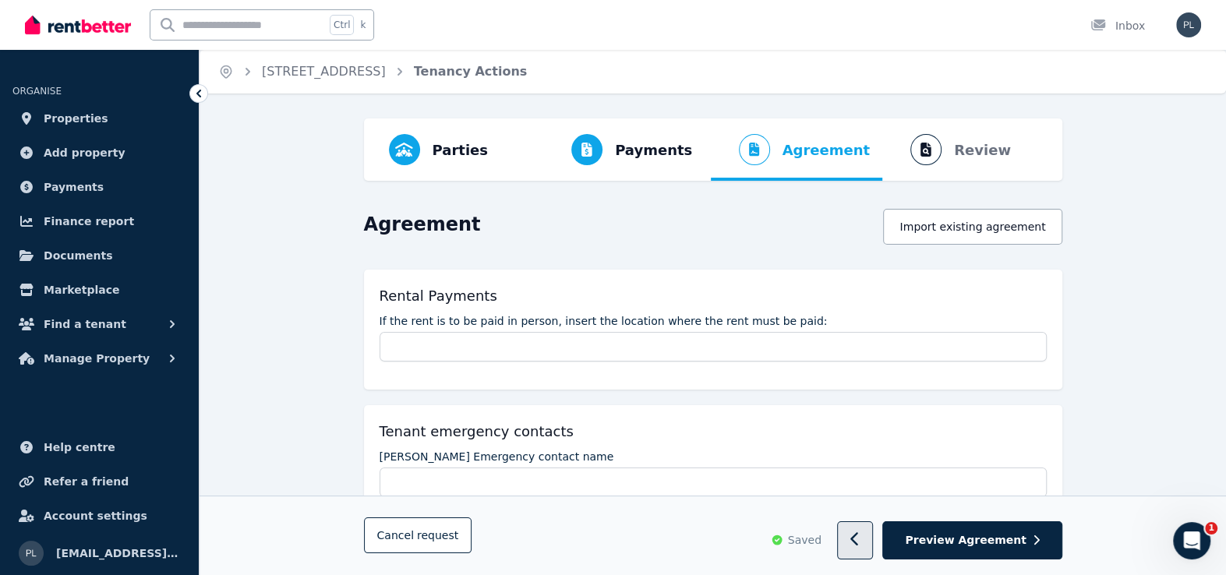
click at [873, 552] on button "button" at bounding box center [855, 541] width 37 height 38
select select "**********"
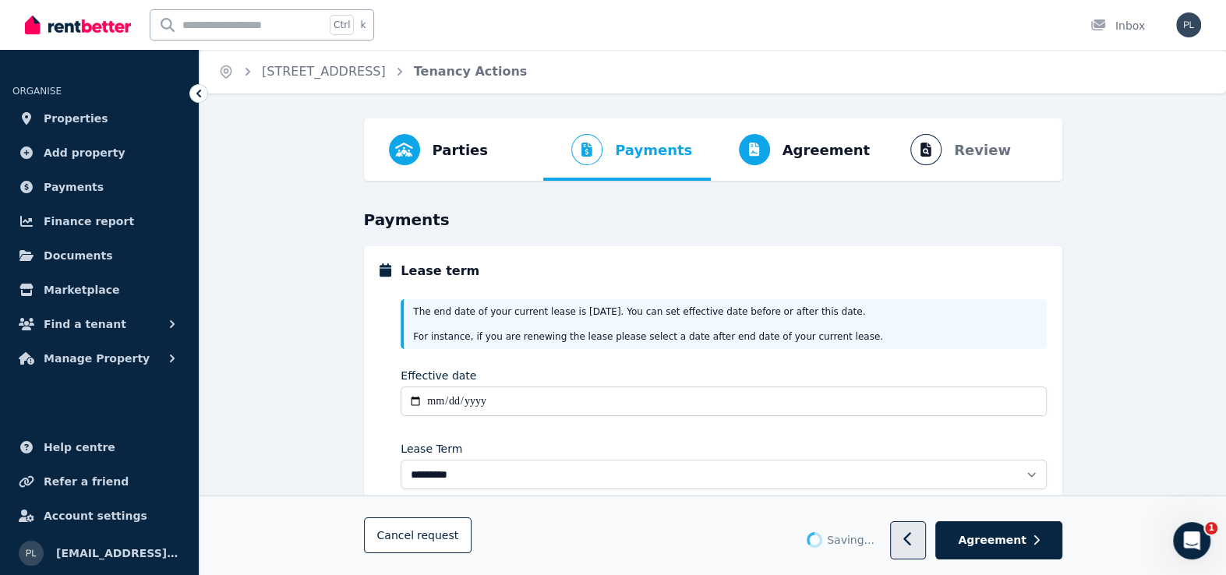
click at [914, 541] on button "button" at bounding box center [908, 541] width 37 height 38
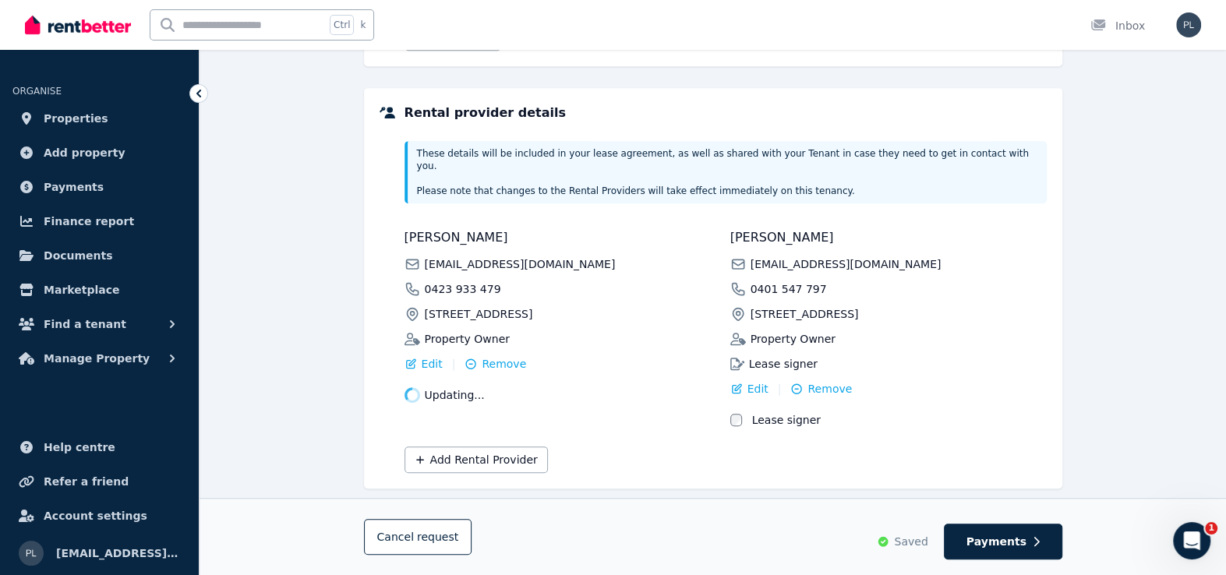
scroll to position [582, 0]
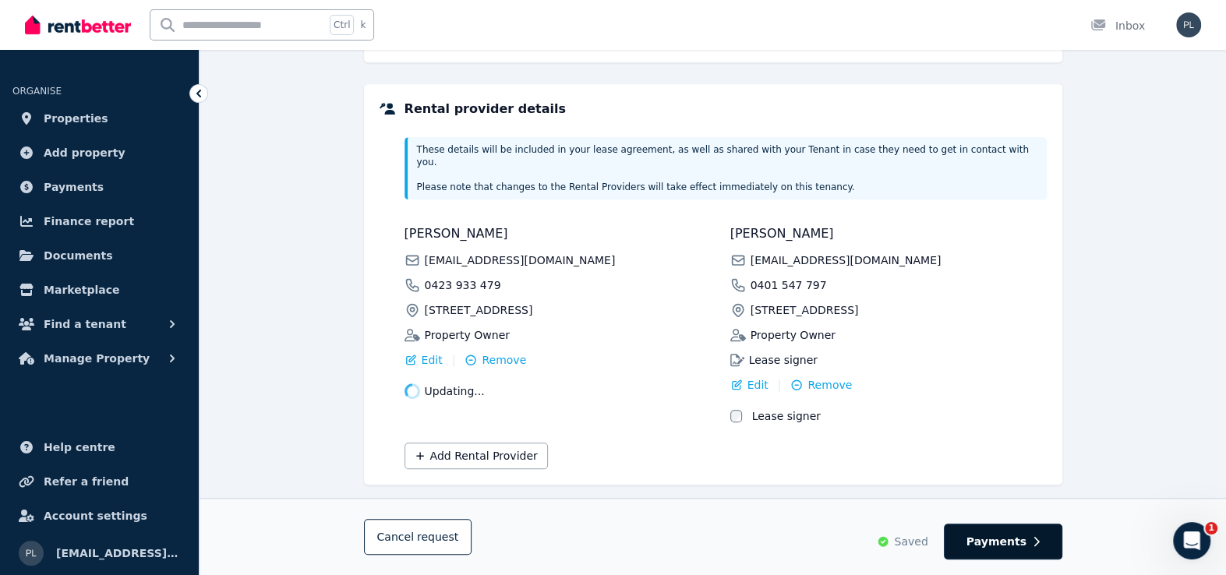
click at [1011, 540] on span "Payments" at bounding box center [996, 542] width 60 height 16
select select "**********"
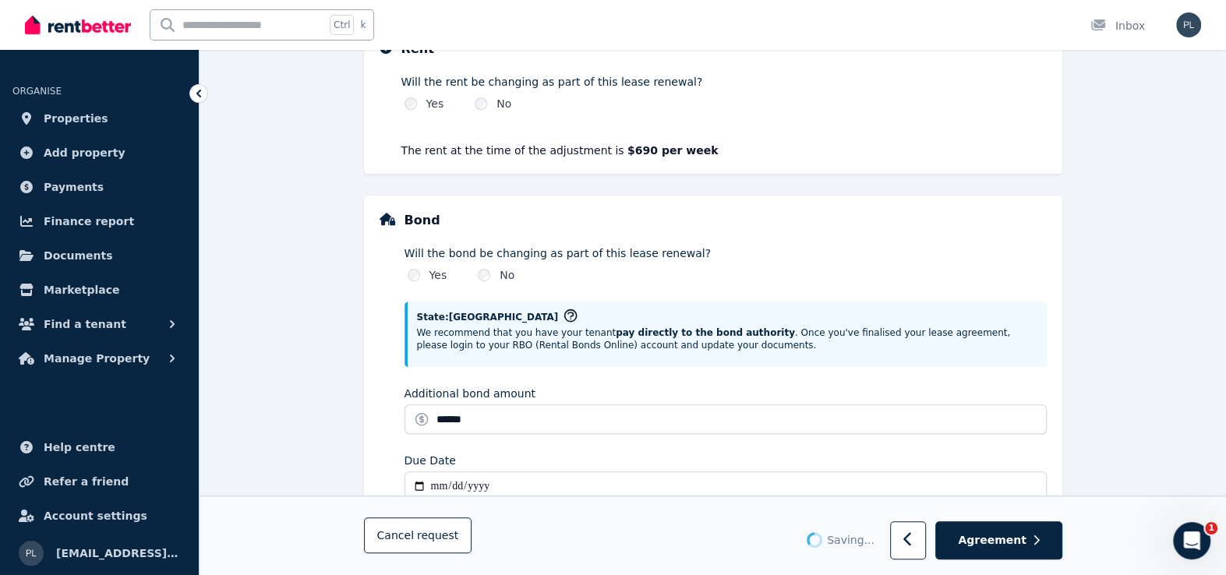
scroll to position [0, 0]
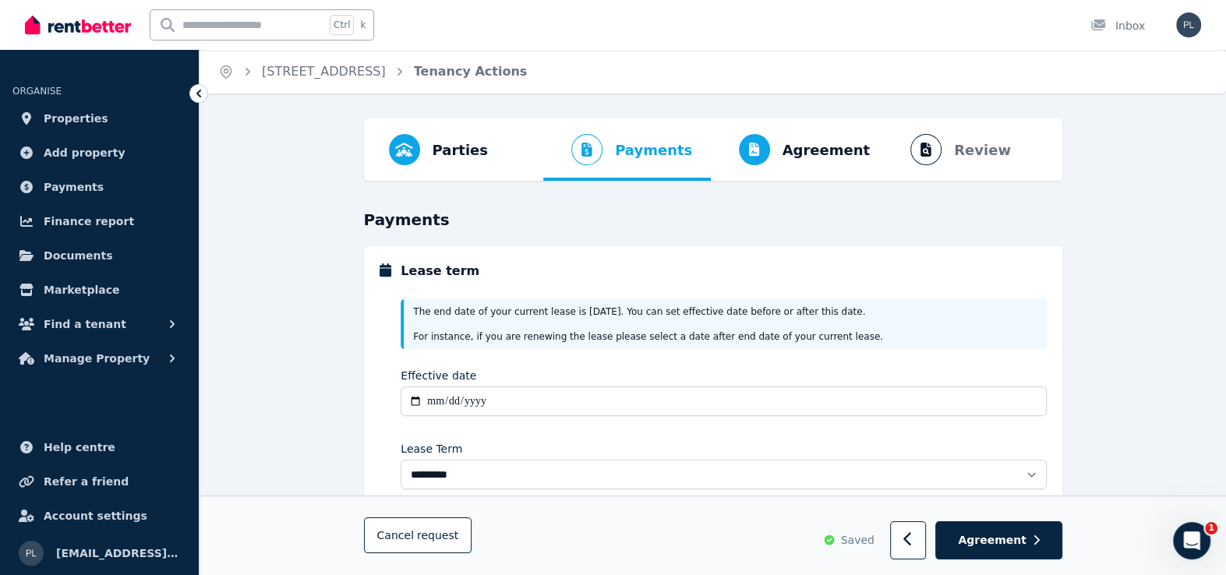
click at [901, 545] on div "Saved Agreement" at bounding box center [942, 541] width 238 height 38
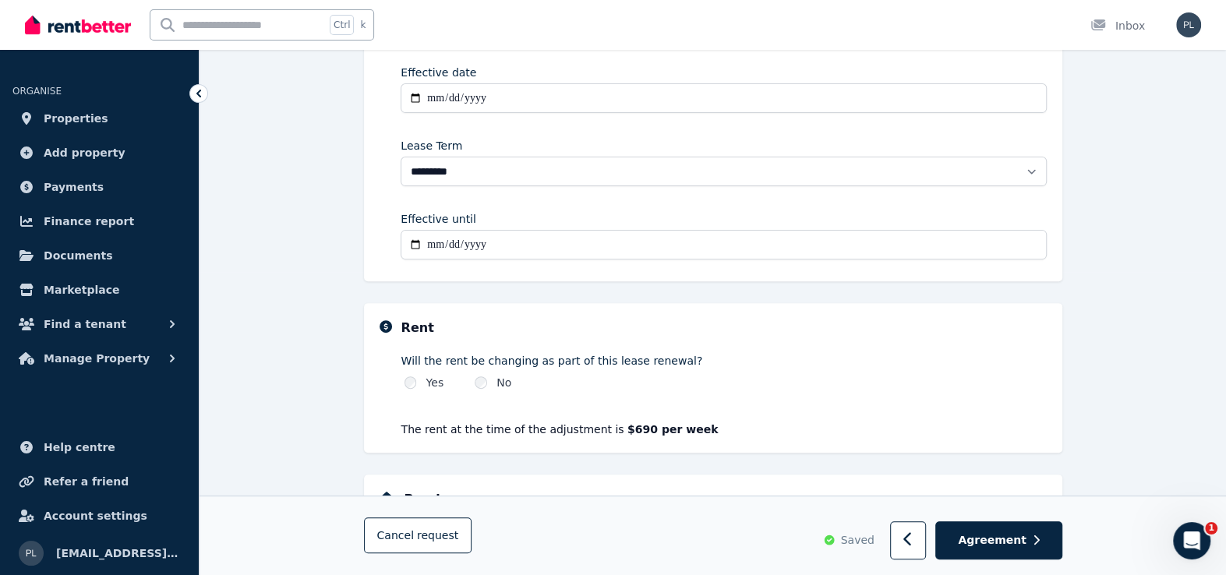
scroll to position [312, 0]
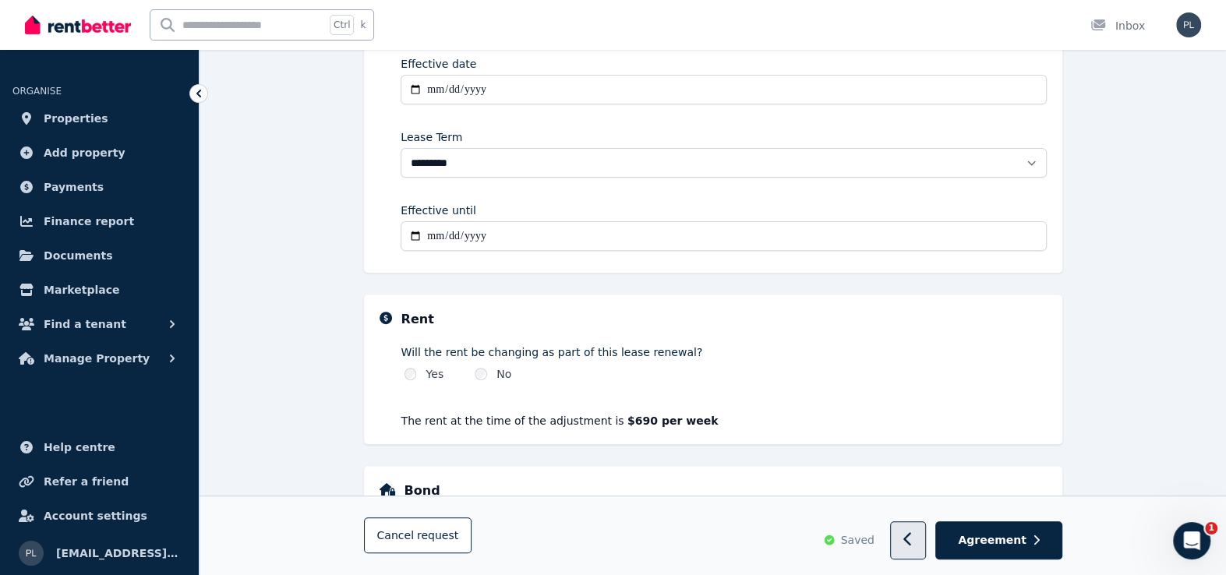
click at [913, 542] on button "button" at bounding box center [908, 541] width 37 height 38
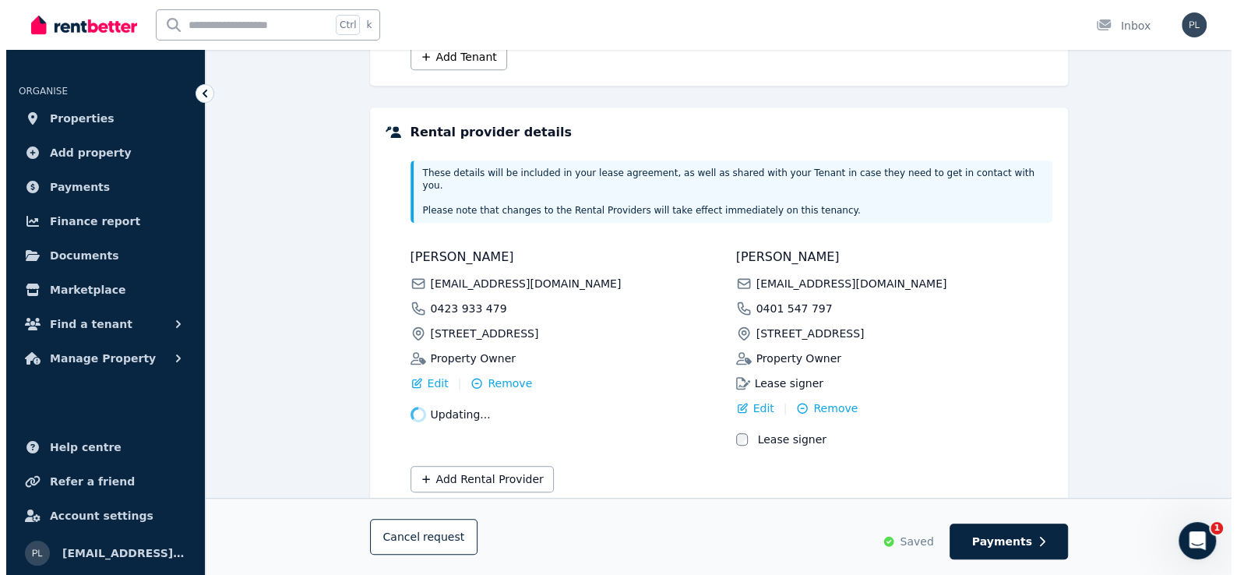
scroll to position [582, 0]
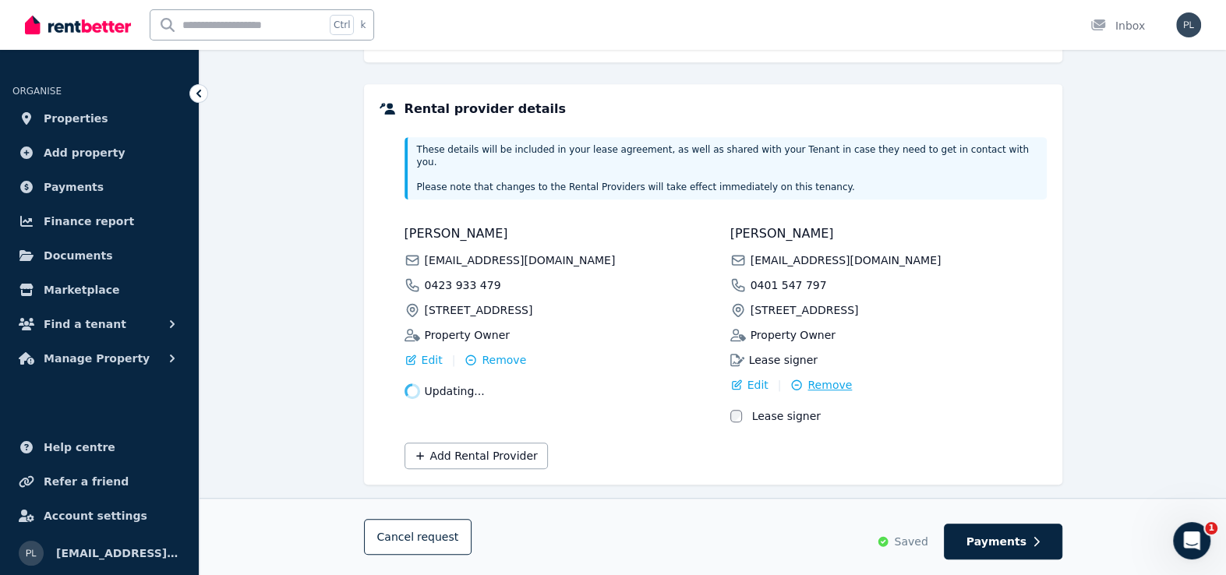
click at [813, 377] on span "Remove" at bounding box center [829, 385] width 44 height 16
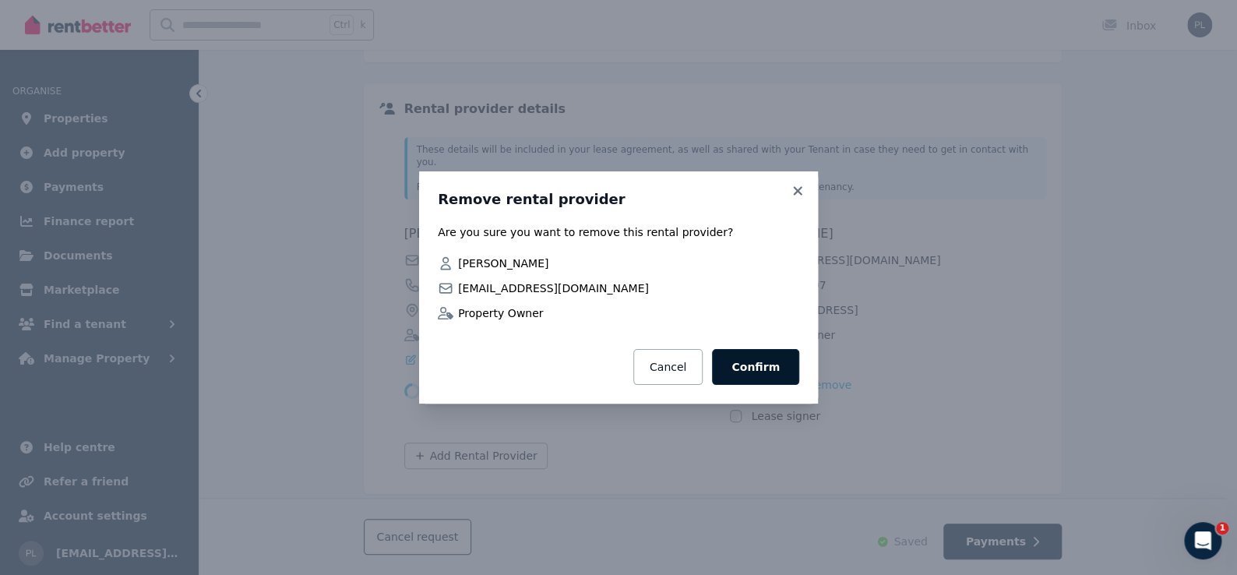
click at [782, 376] on button "Confirm" at bounding box center [755, 367] width 87 height 36
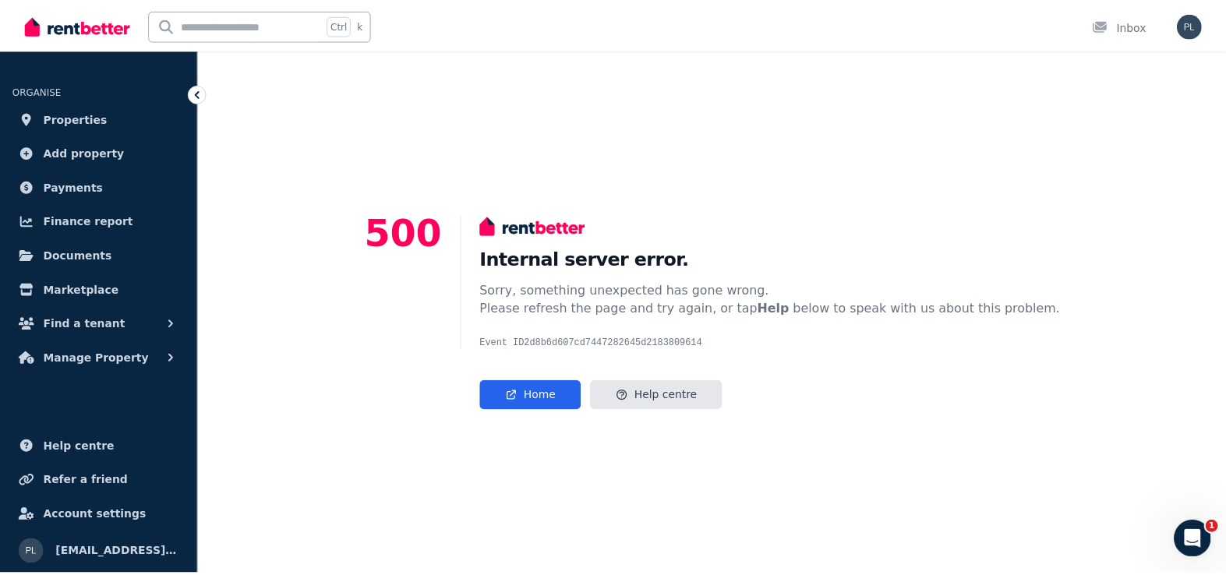
scroll to position [68, 0]
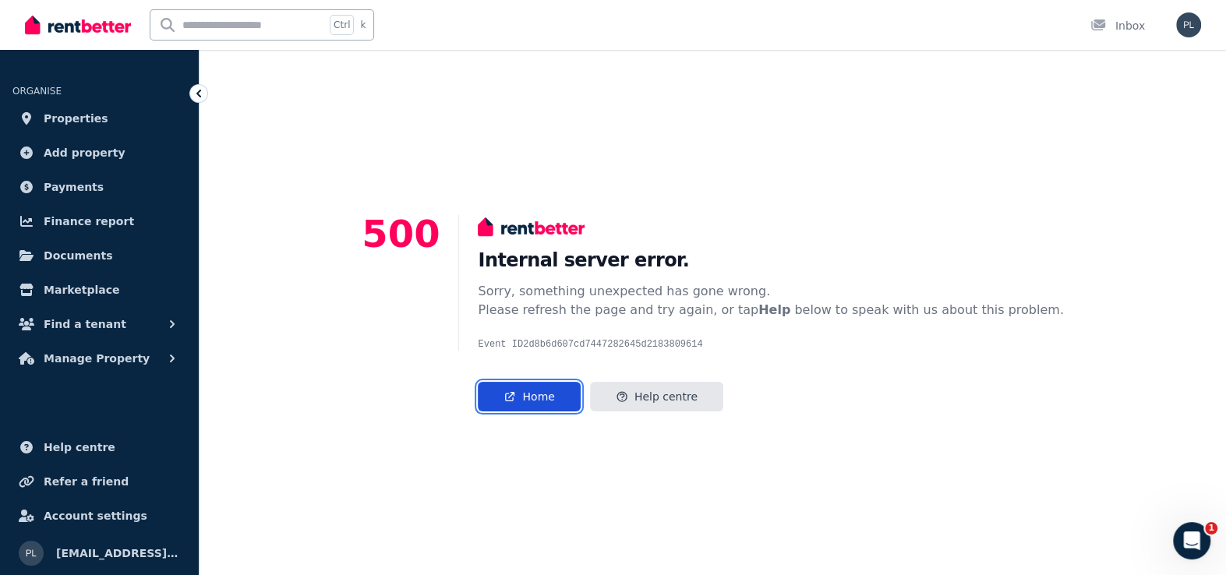
click at [560, 397] on link "Home" at bounding box center [529, 397] width 102 height 30
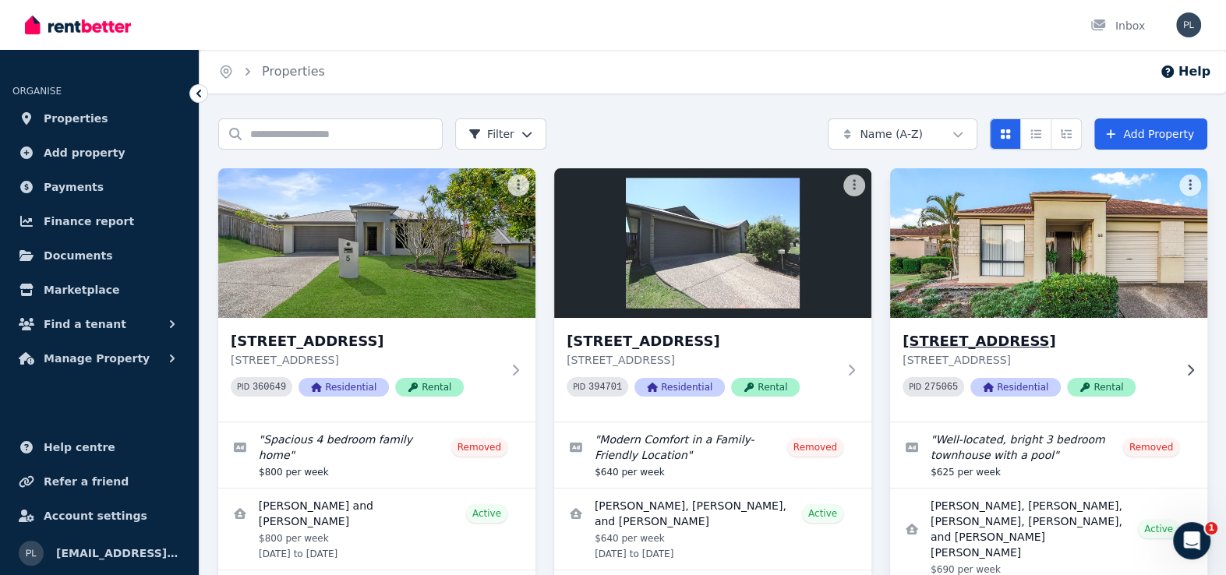
click at [1104, 251] on img at bounding box center [1048, 242] width 333 height 157
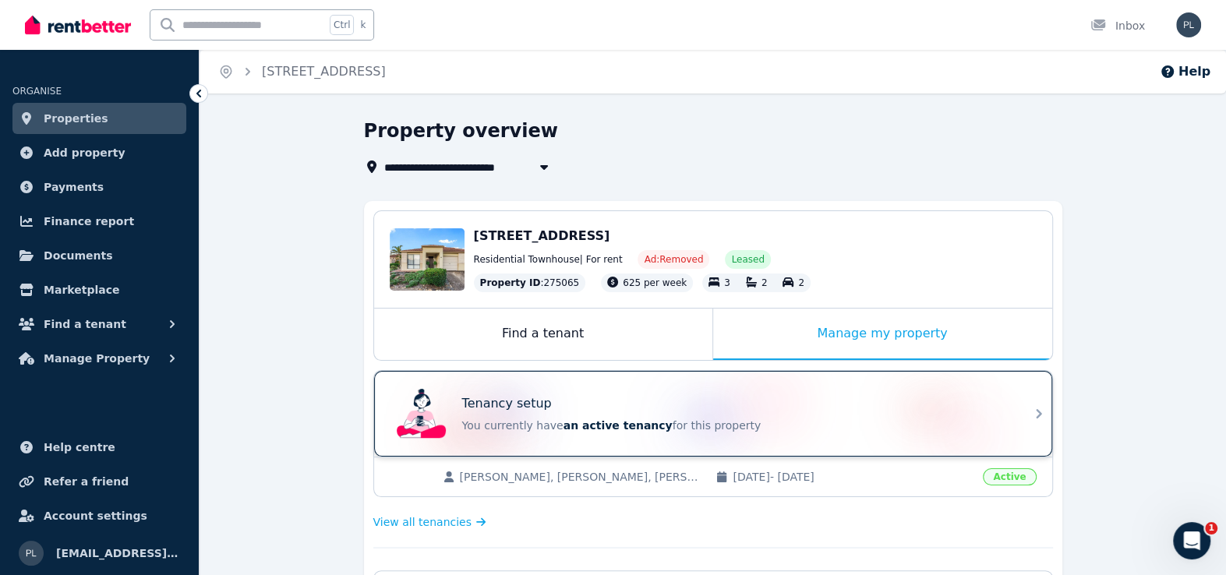
click at [699, 411] on div "Tenancy setup You currently have an active tenancy for this property" at bounding box center [734, 413] width 545 height 39
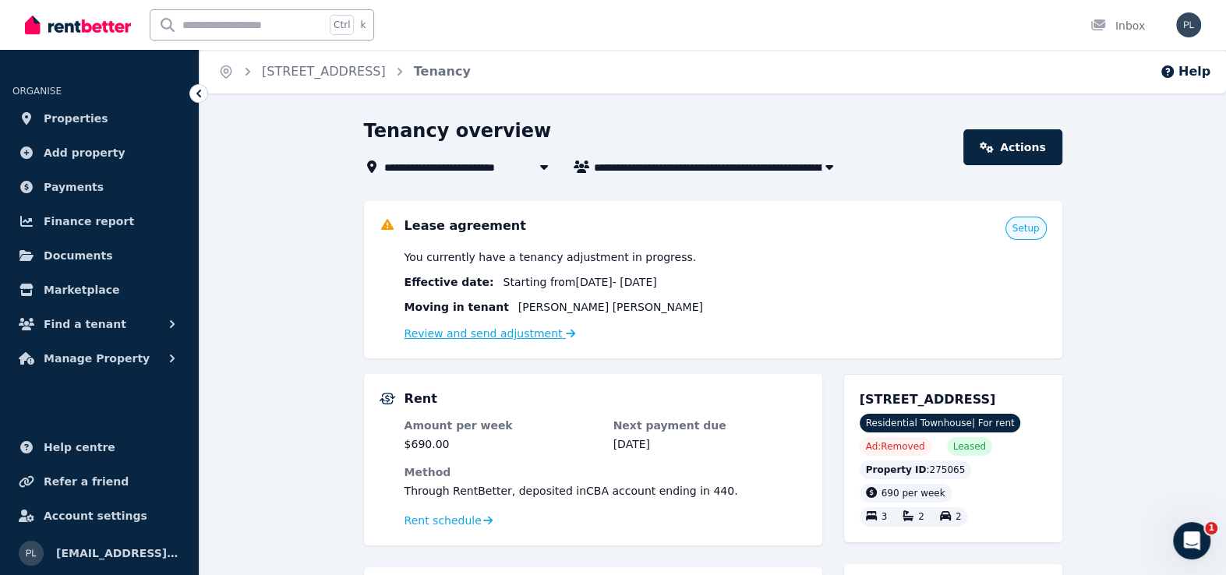
click at [478, 336] on link "Review and send adjustment" at bounding box center [489, 333] width 171 height 12
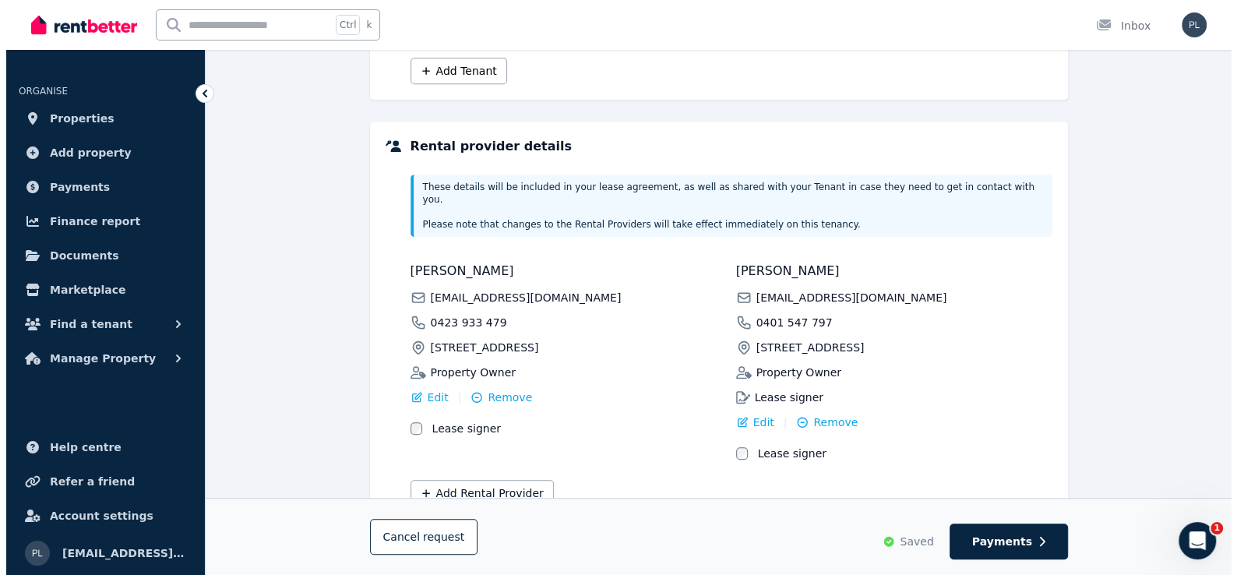
scroll to position [545, 0]
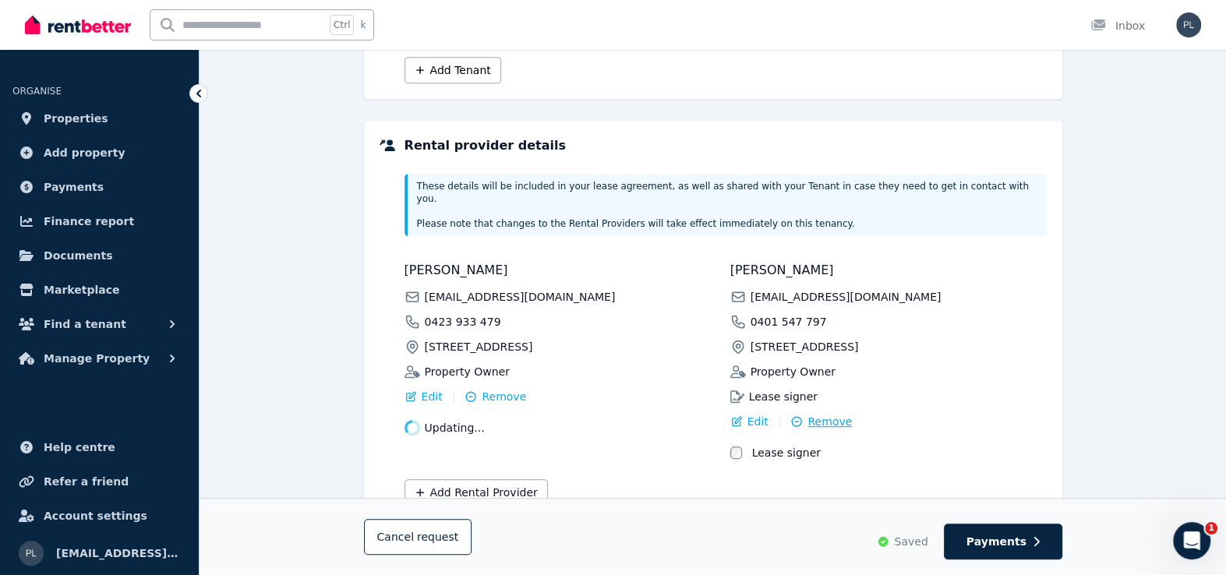
click at [830, 414] on span "Remove" at bounding box center [829, 422] width 44 height 16
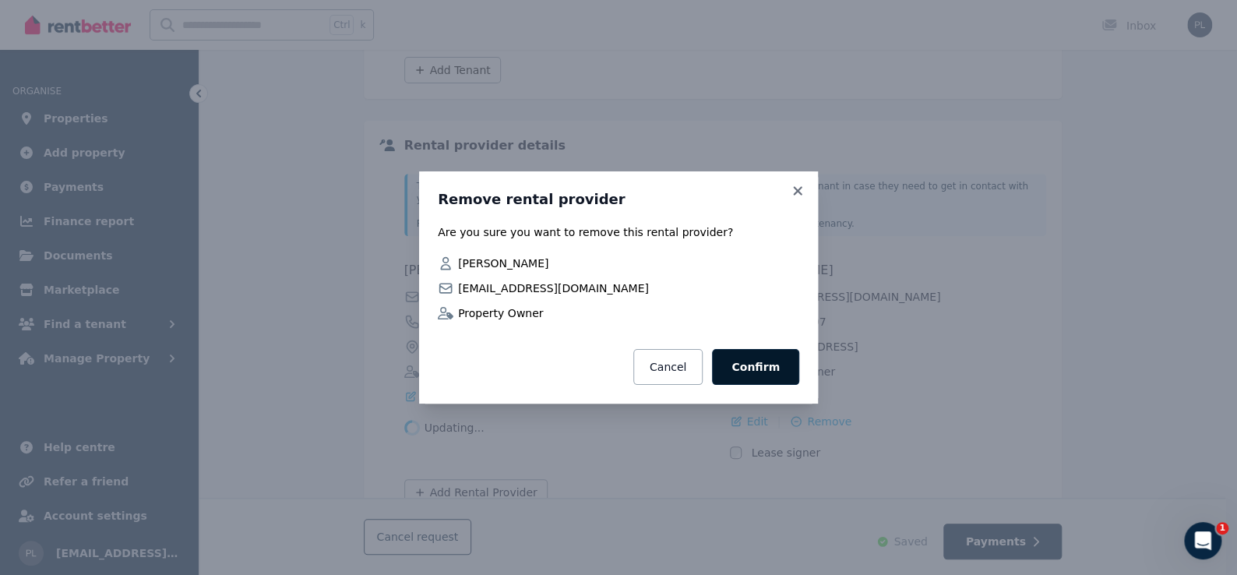
click at [761, 373] on button "Confirm" at bounding box center [755, 367] width 87 height 36
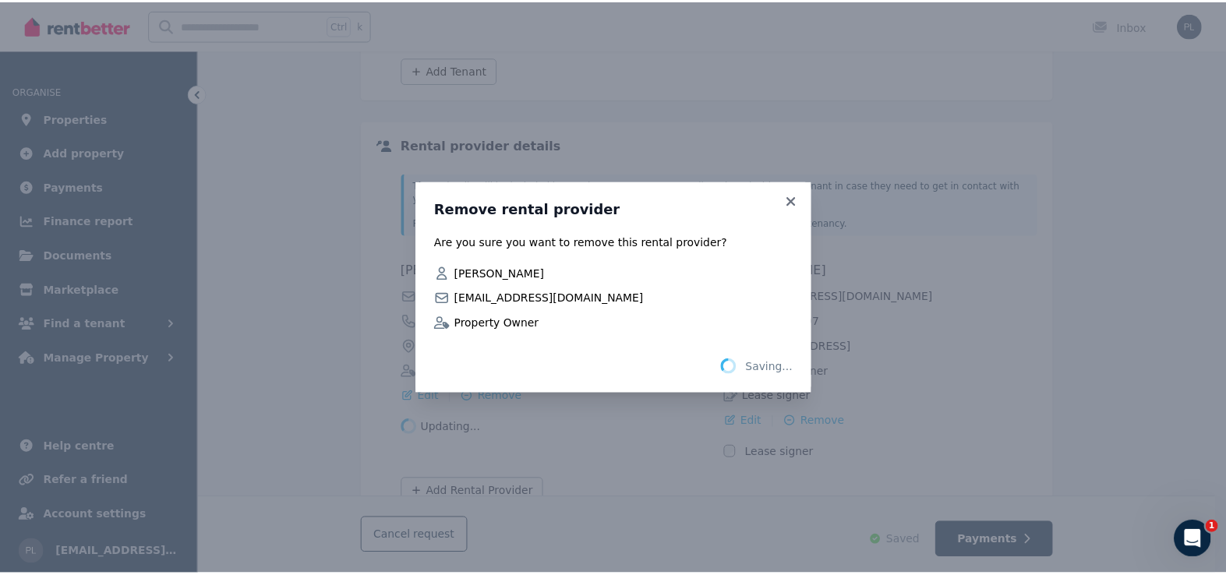
scroll to position [68, 0]
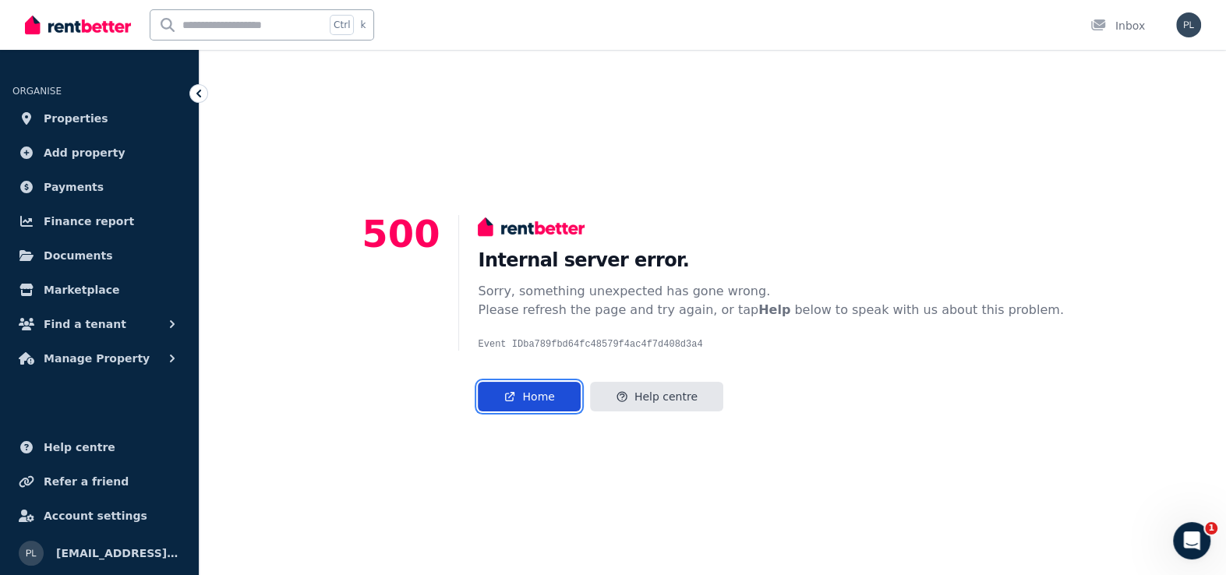
click at [578, 395] on link "Home" at bounding box center [529, 397] width 102 height 30
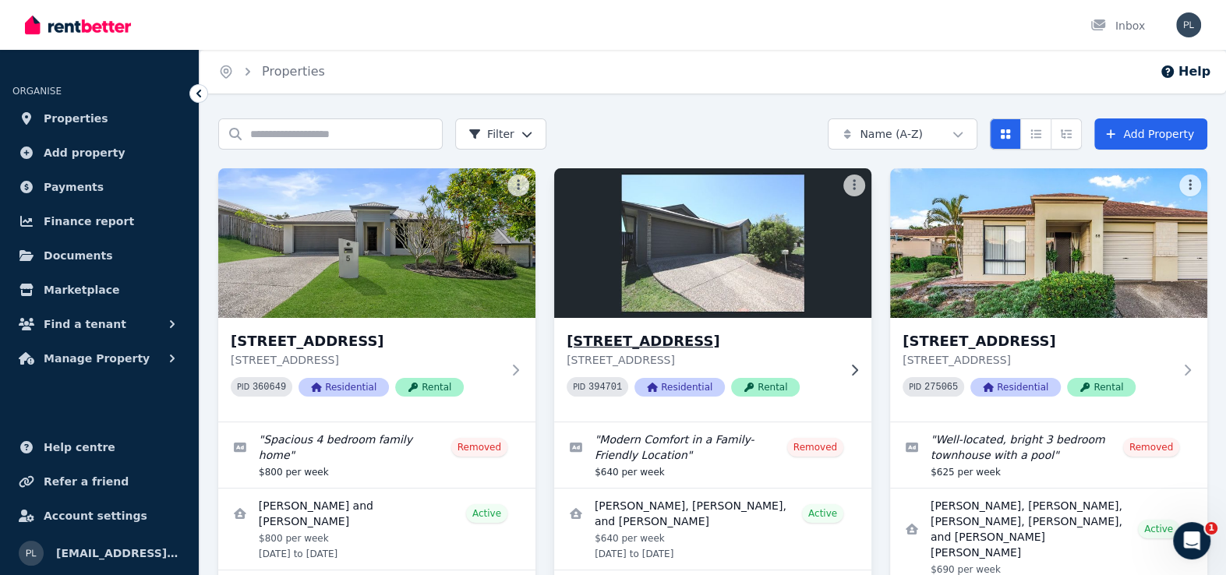
click at [699, 247] on img at bounding box center [712, 242] width 333 height 157
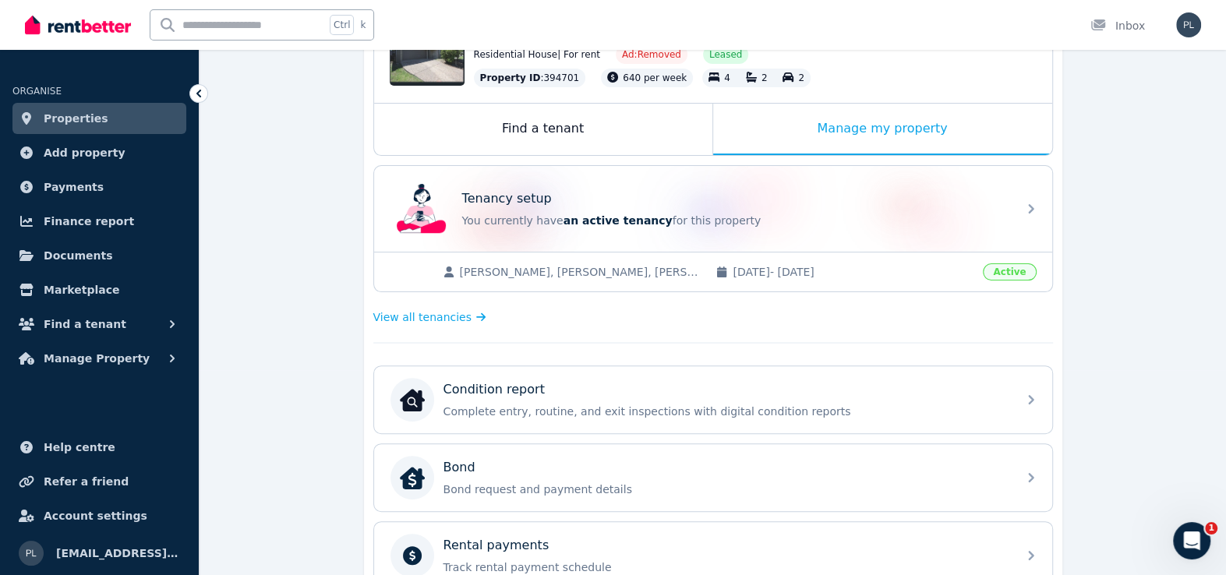
scroll to position [312, 0]
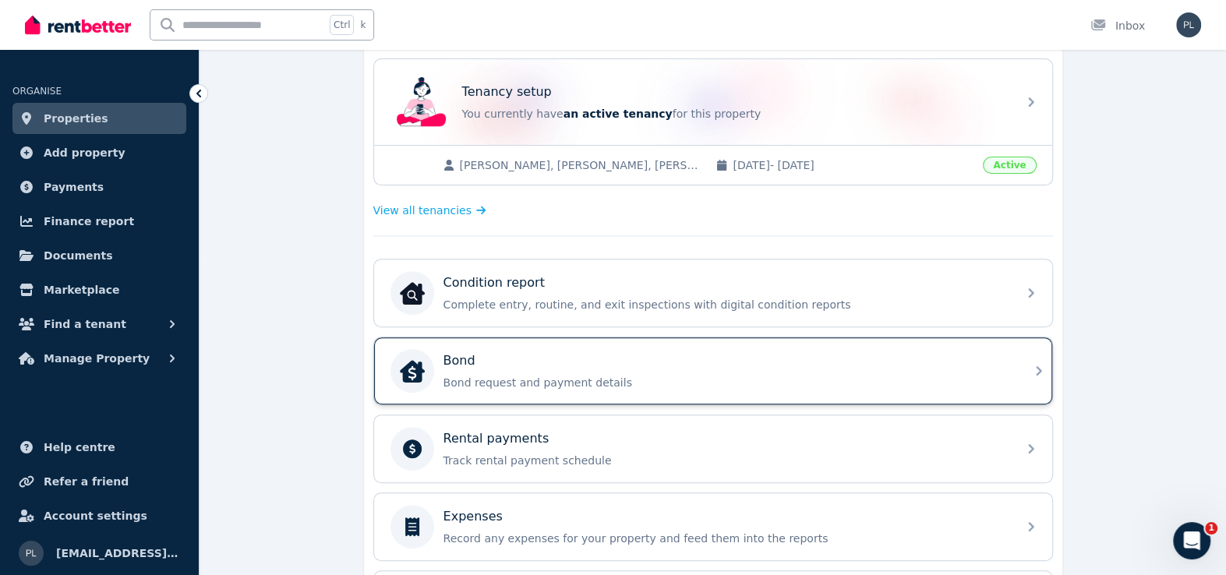
click at [680, 396] on div "Bond Bond request and payment details" at bounding box center [713, 370] width 678 height 67
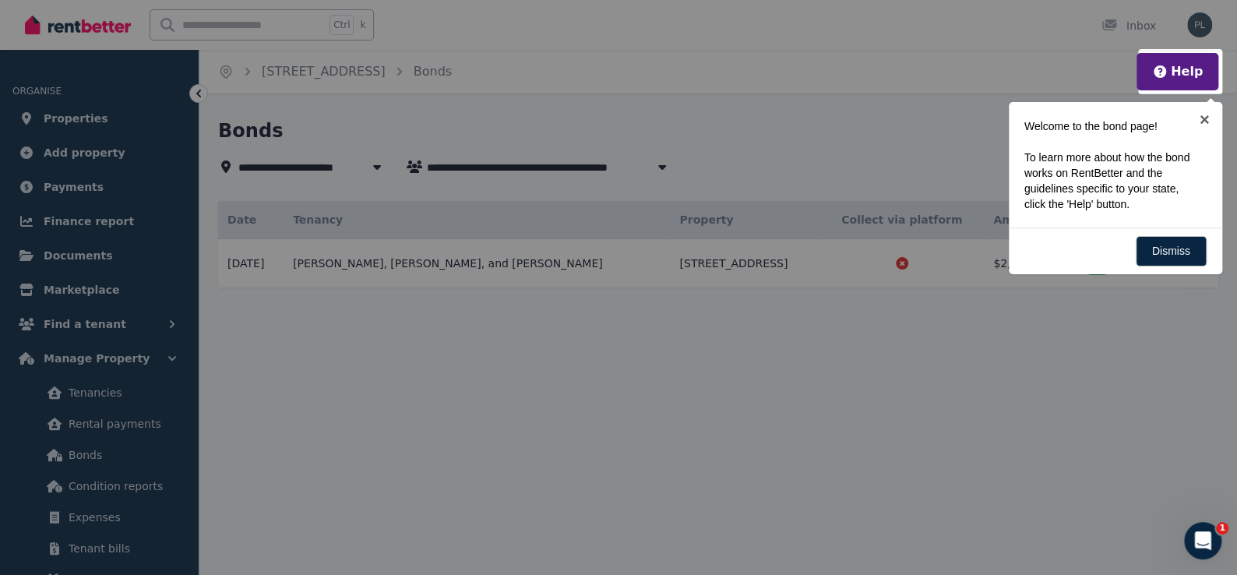
click at [1198, 229] on div "Dismiss" at bounding box center [1116, 251] width 214 height 47
click at [1183, 245] on link "Dismiss" at bounding box center [1171, 251] width 71 height 30
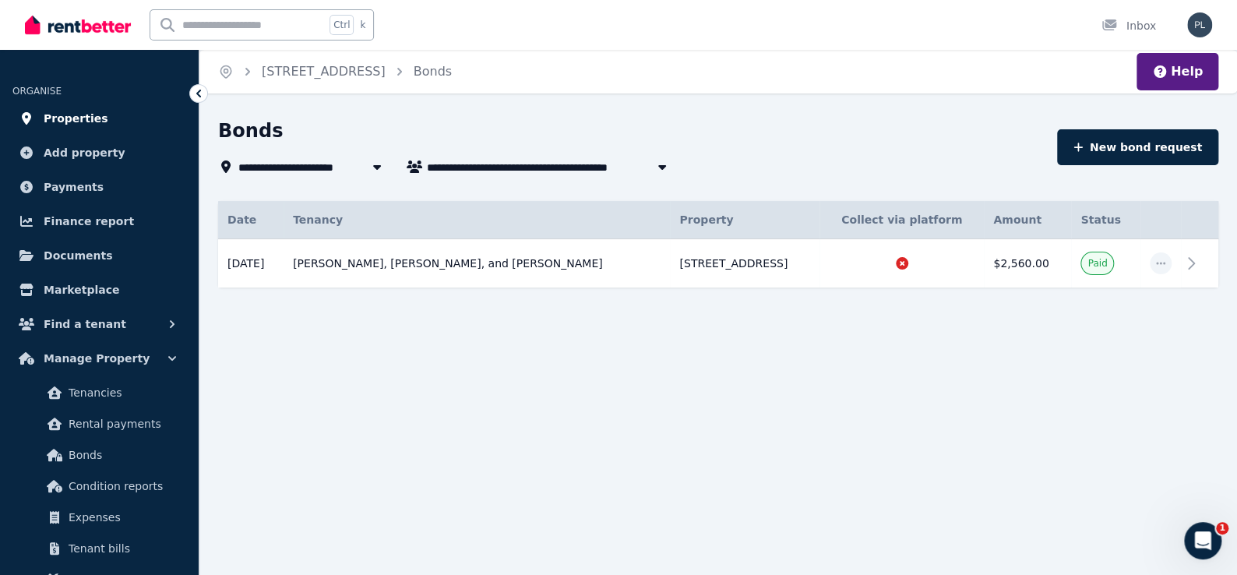
click at [79, 125] on span "Properties" at bounding box center [76, 118] width 65 height 19
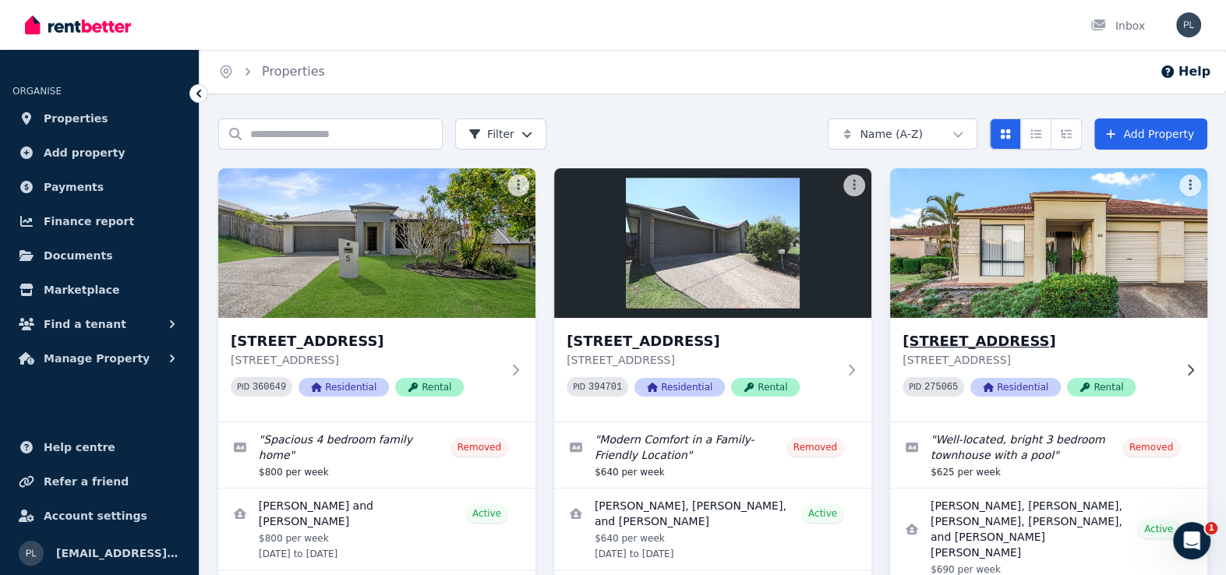
click at [1053, 286] on img at bounding box center [1048, 242] width 333 height 157
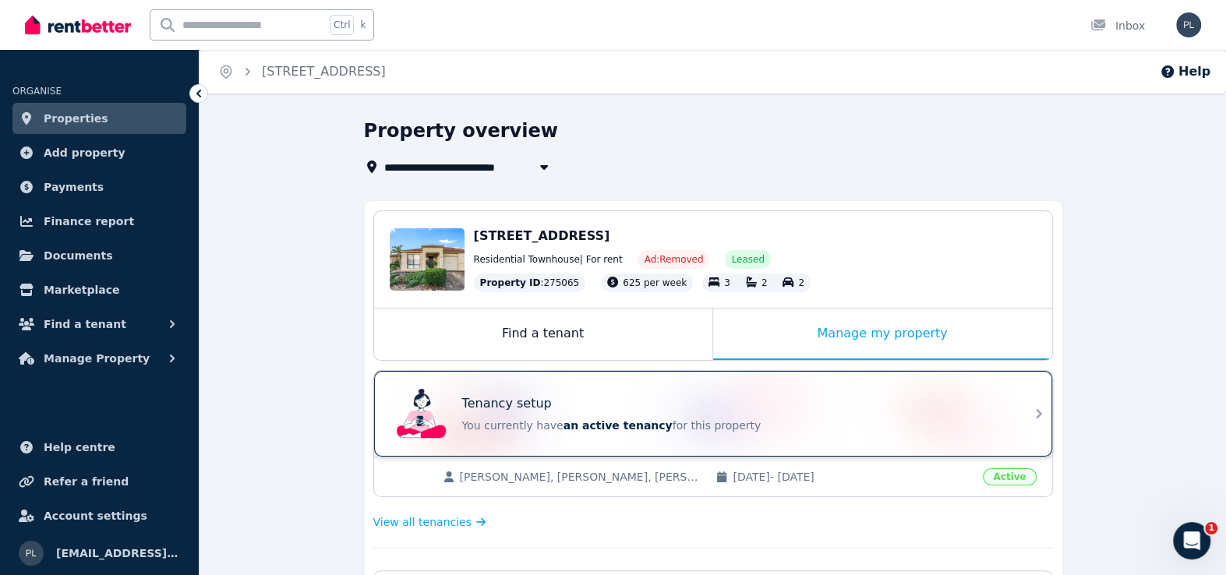
click at [671, 422] on p "You currently have an active tenancy for this property" at bounding box center [734, 426] width 545 height 16
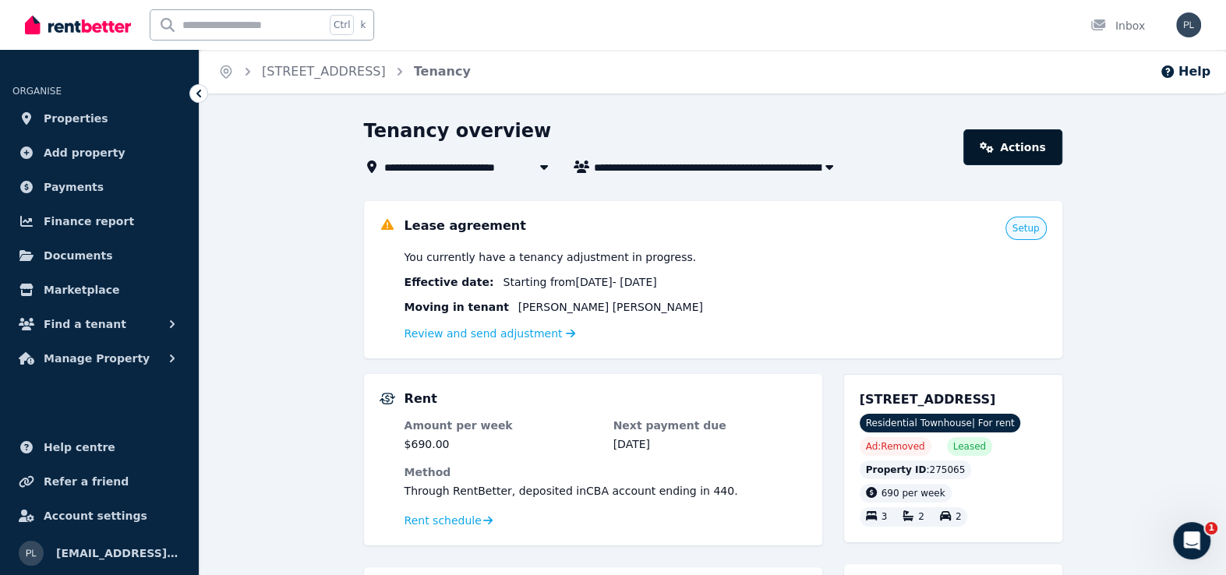
click at [1027, 136] on link "Actions" at bounding box center [1012, 147] width 98 height 36
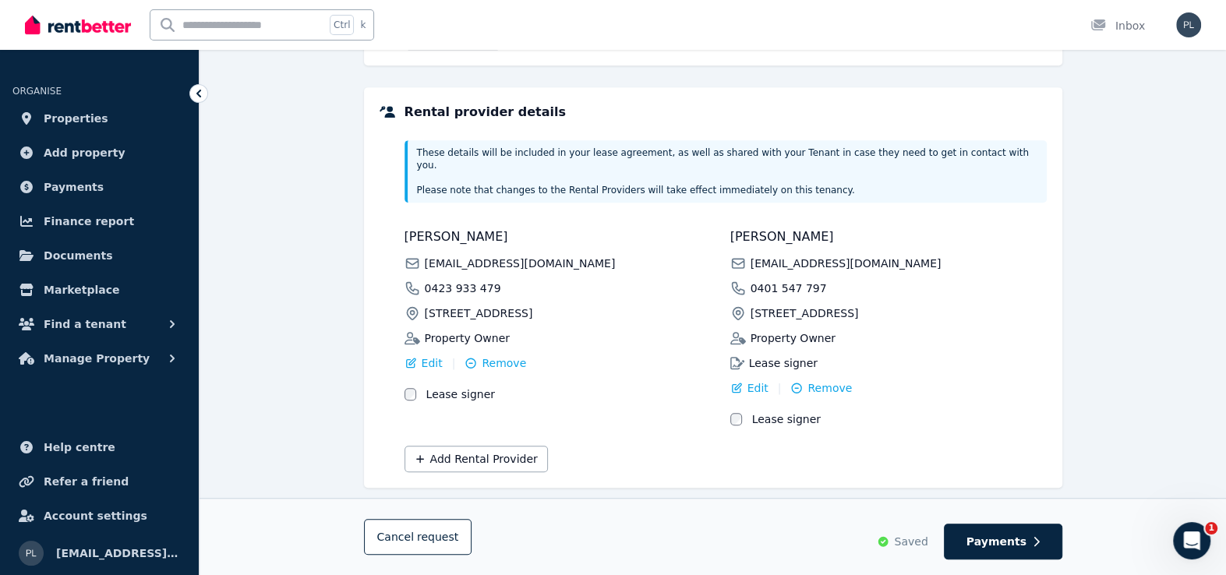
scroll to position [582, 0]
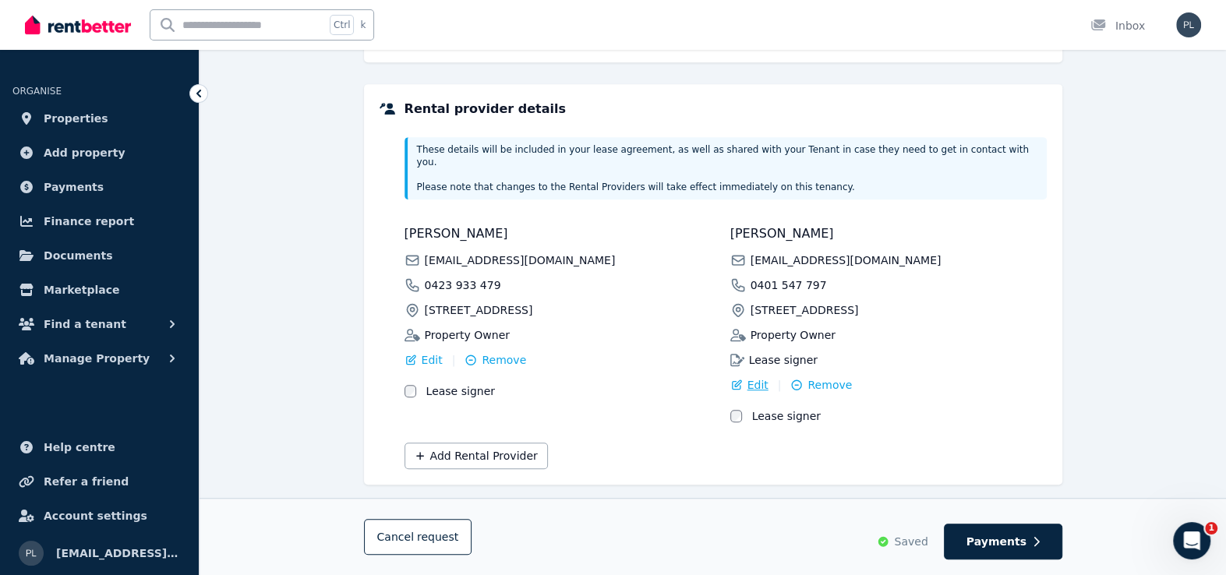
click at [749, 377] on span "Edit" at bounding box center [757, 385] width 21 height 16
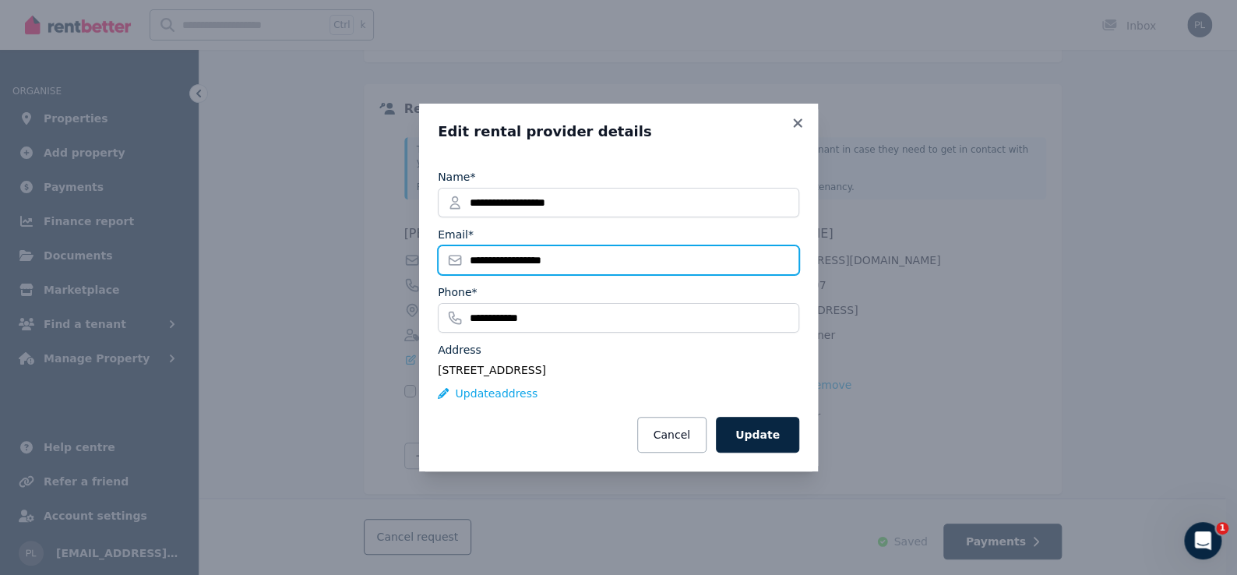
drag, startPoint x: 628, startPoint y: 256, endPoint x: 238, endPoint y: 221, distance: 391.2
click at [238, 221] on div "**********" at bounding box center [618, 287] width 1237 height 575
type input "**********"
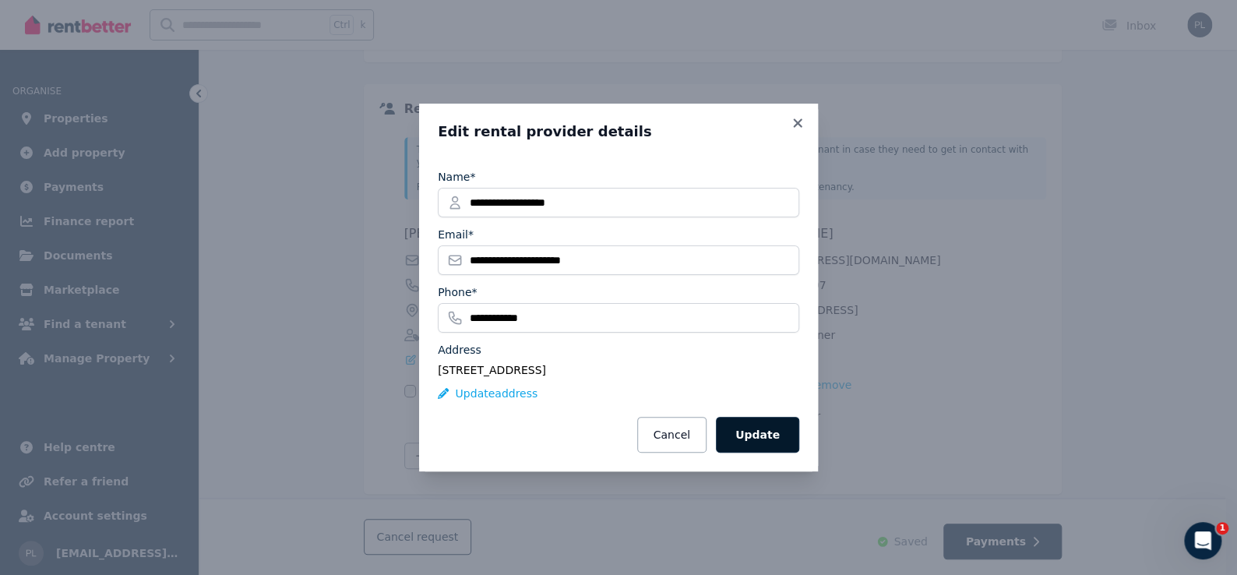
click at [746, 438] on button "Update" at bounding box center [757, 435] width 83 height 36
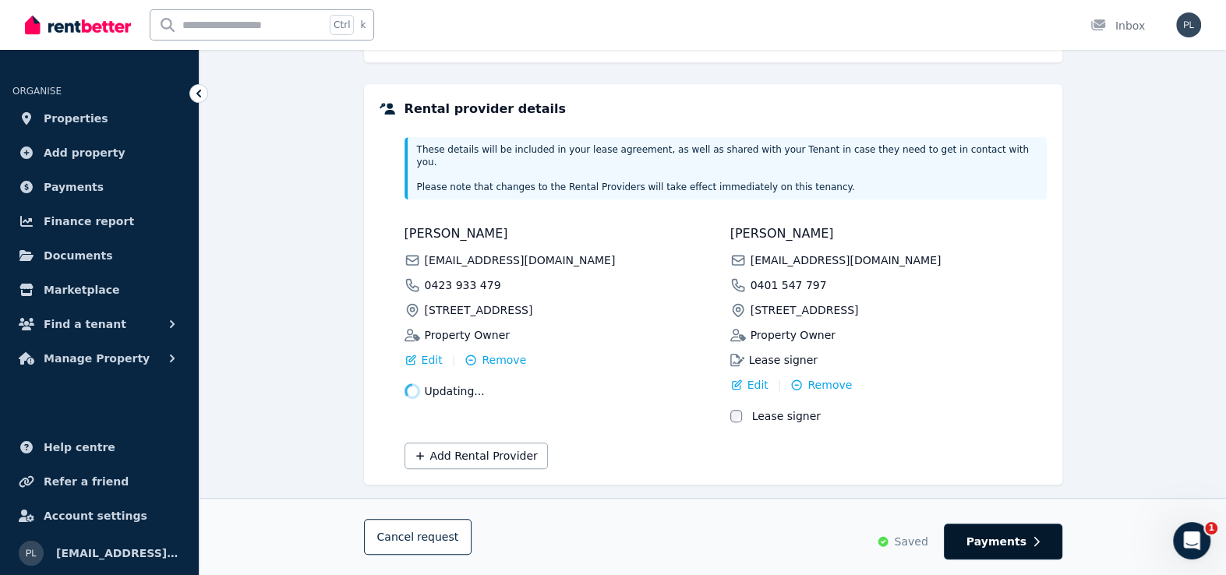
click at [998, 538] on span "Payments" at bounding box center [996, 542] width 60 height 16
select select "**********"
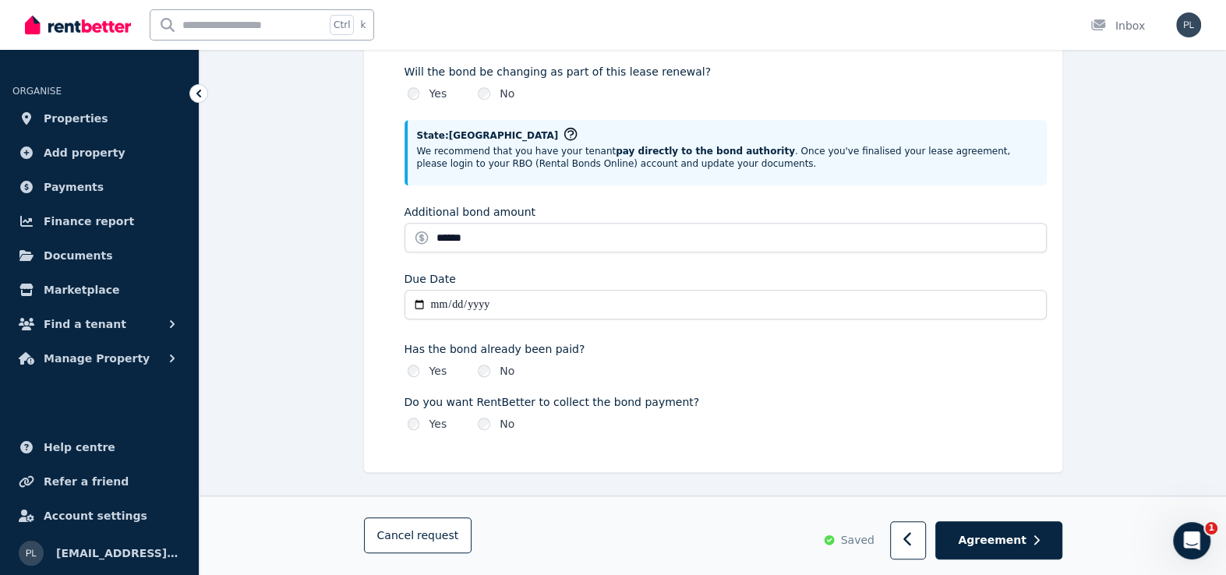
scroll to position [764, 0]
click at [993, 533] on span "Agreement" at bounding box center [992, 541] width 69 height 16
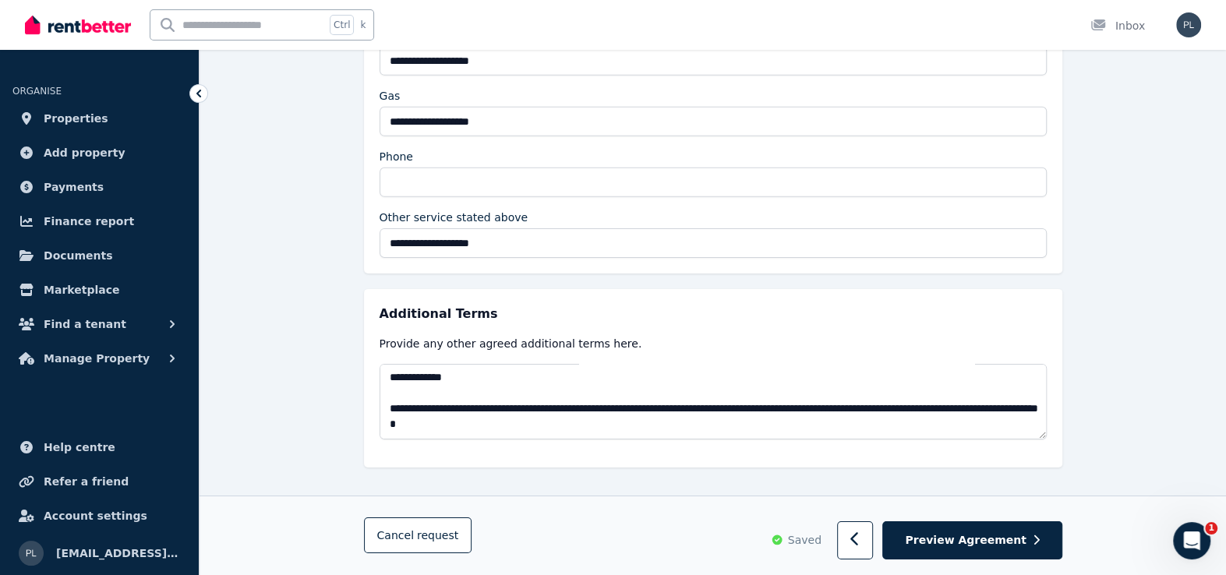
scroll to position [0, 0]
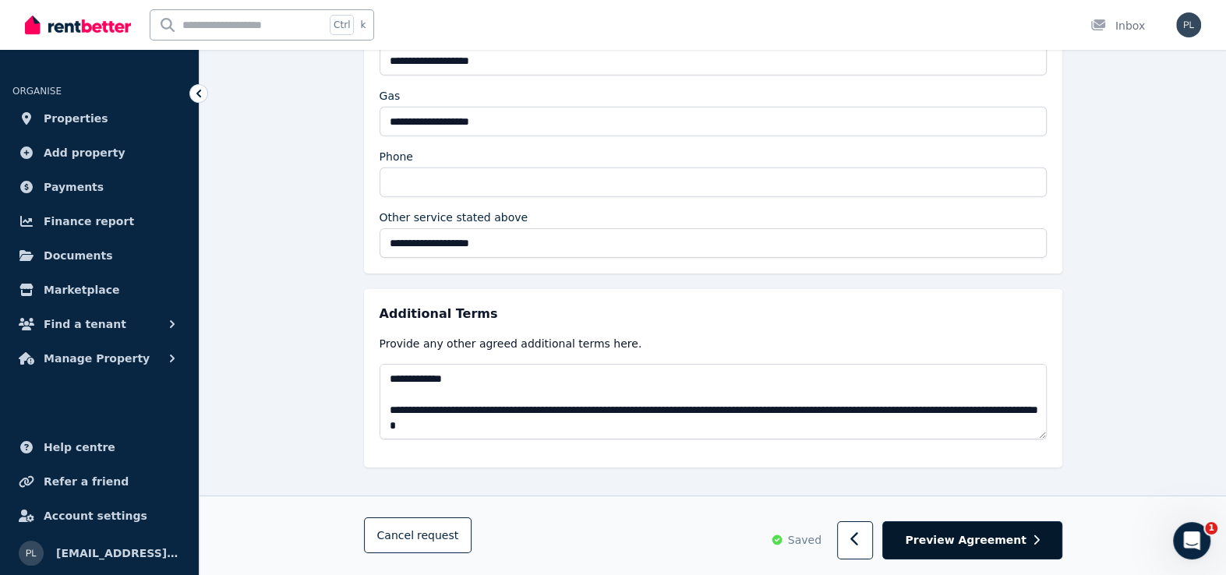
click at [970, 532] on button "Preview Agreement" at bounding box center [971, 541] width 179 height 38
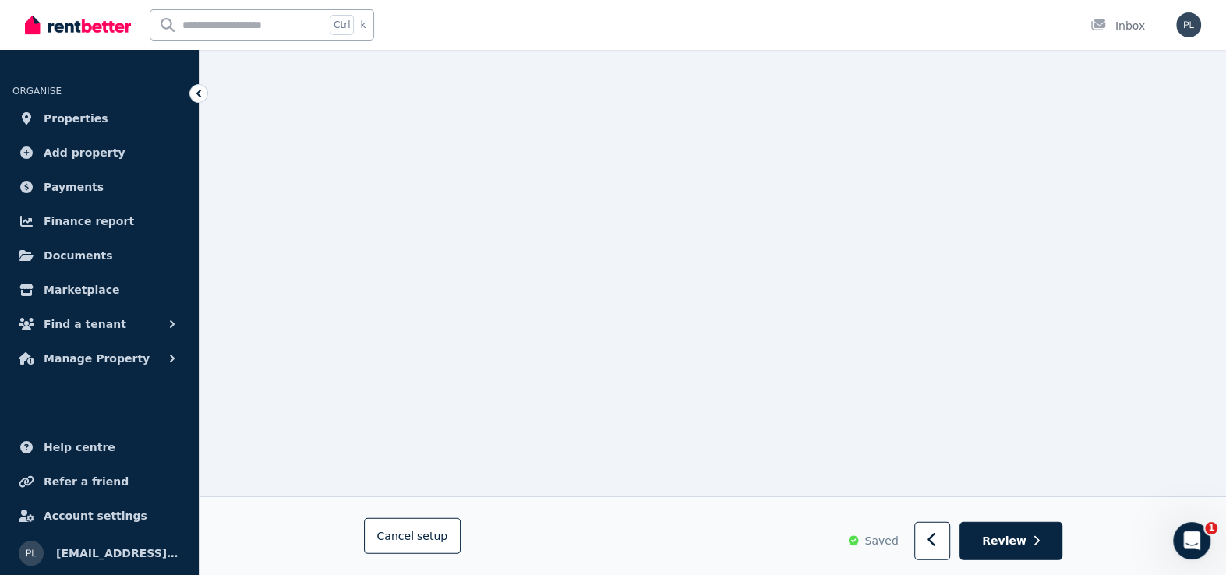
scroll to position [16785, 0]
click at [1022, 549] on span "Review" at bounding box center [1004, 541] width 44 height 16
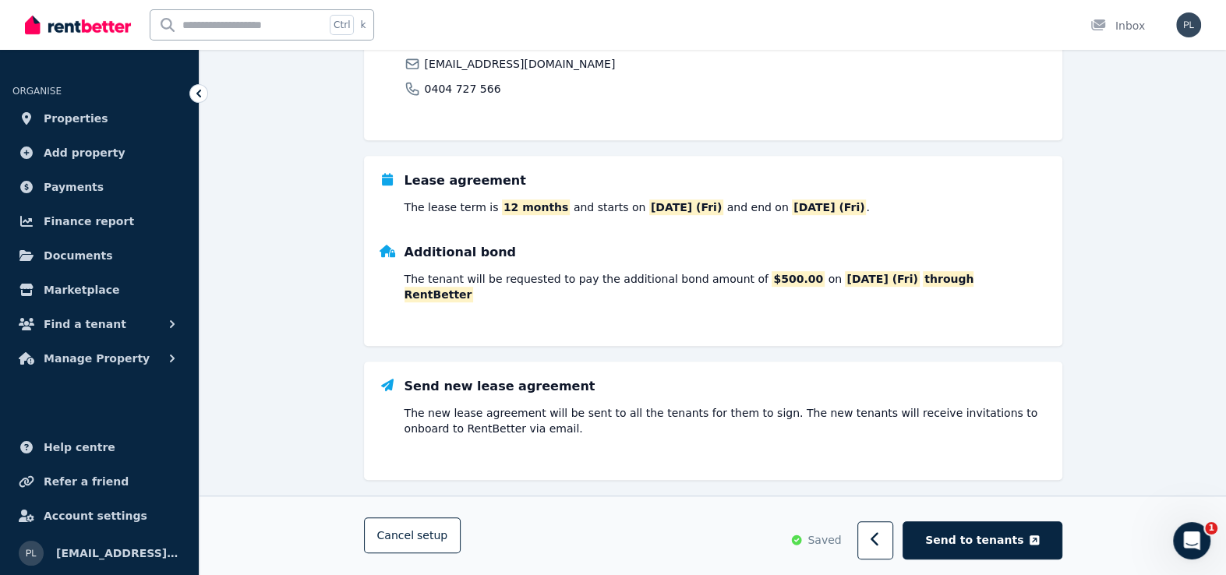
scroll to position [604, 0]
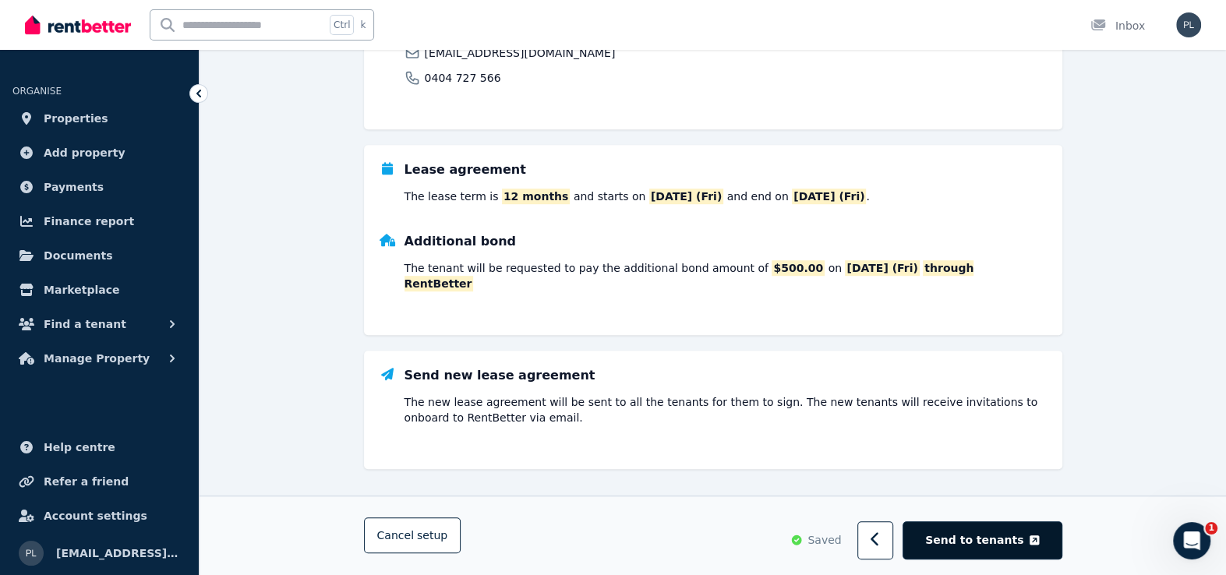
click at [1005, 539] on span "Send to tenants" at bounding box center [974, 541] width 98 height 16
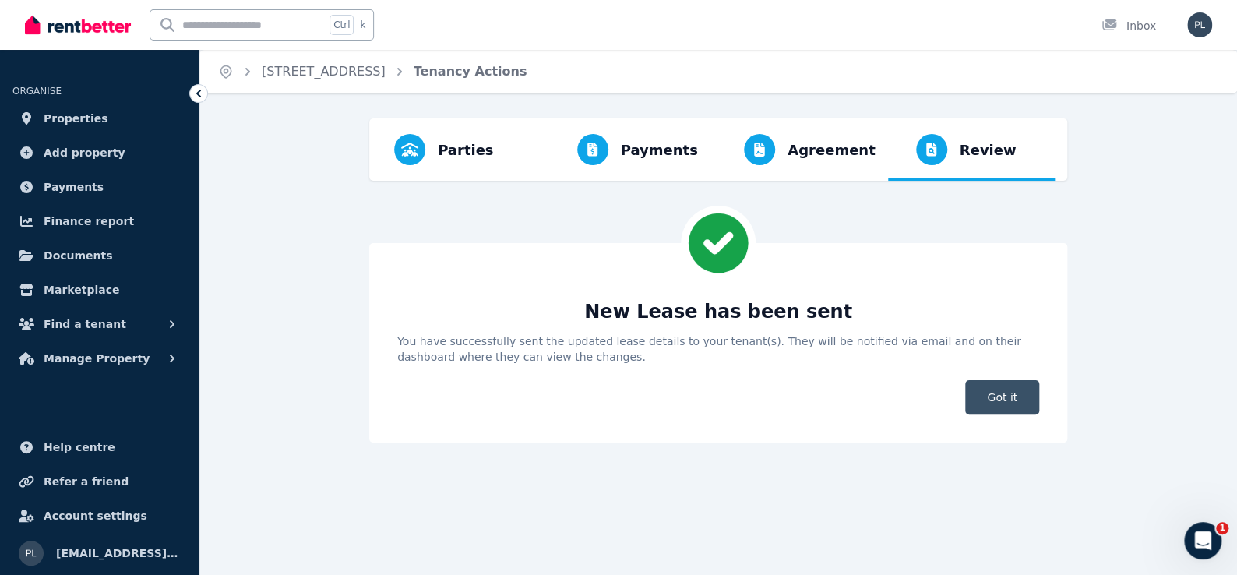
click at [1024, 408] on span "Got it" at bounding box center [1002, 397] width 74 height 34
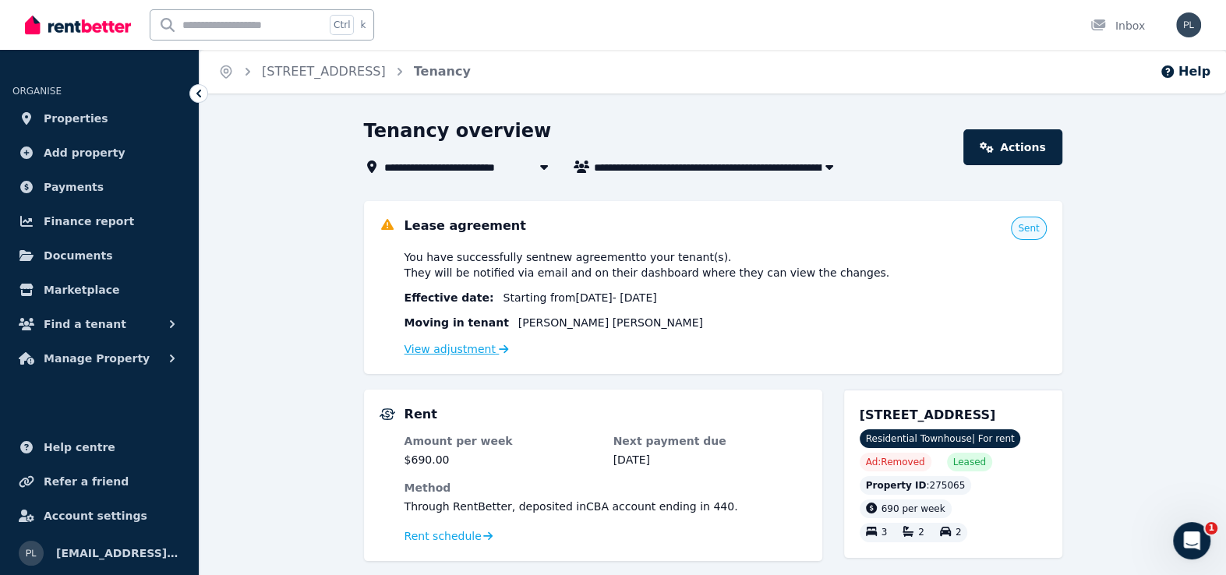
click at [468, 353] on link "View adjustment" at bounding box center [456, 349] width 104 height 12
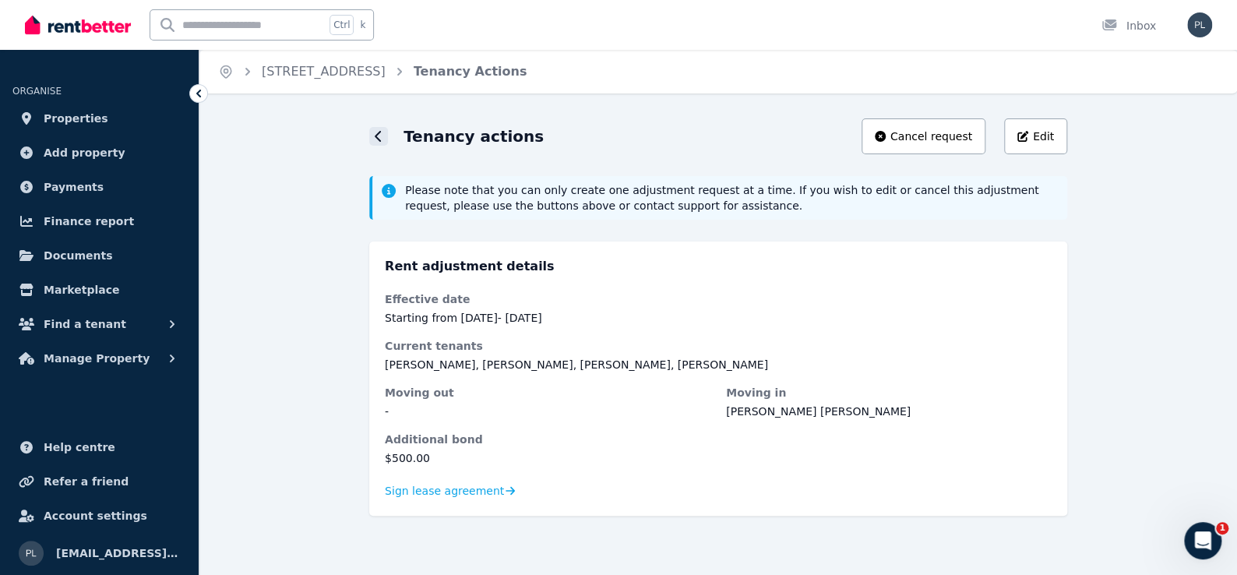
click at [379, 131] on icon at bounding box center [378, 136] width 6 height 11
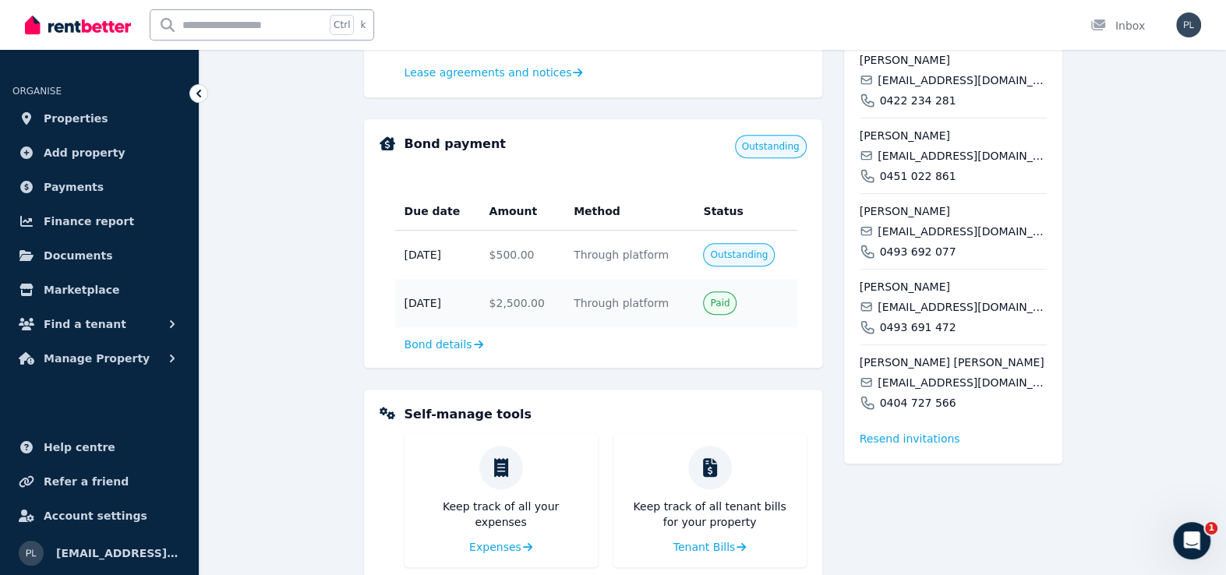
scroll to position [701, 0]
